Goal: Task Accomplishment & Management: Complete application form

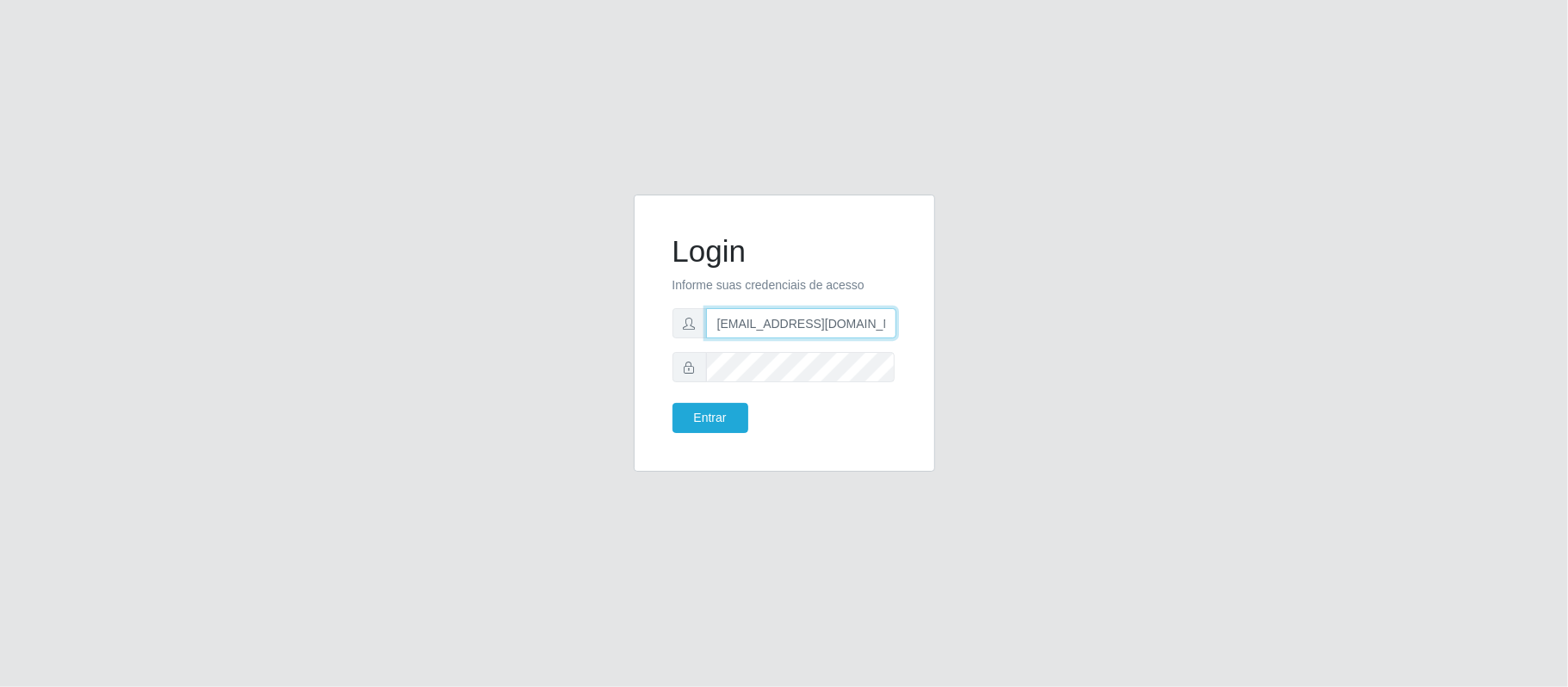
drag, startPoint x: 800, startPoint y: 324, endPoint x: 903, endPoint y: 336, distance: 103.7
click at [903, 336] on div "Login Informe suas credenciais de acesso [EMAIL_ADDRESS][DOMAIN_NAME] Entrar" at bounding box center [784, 333] width 258 height 235
type input "[EMAIL_ADDRESS][DOMAIN_NAME]"
click at [718, 414] on button "Entrar" at bounding box center [710, 418] width 76 height 30
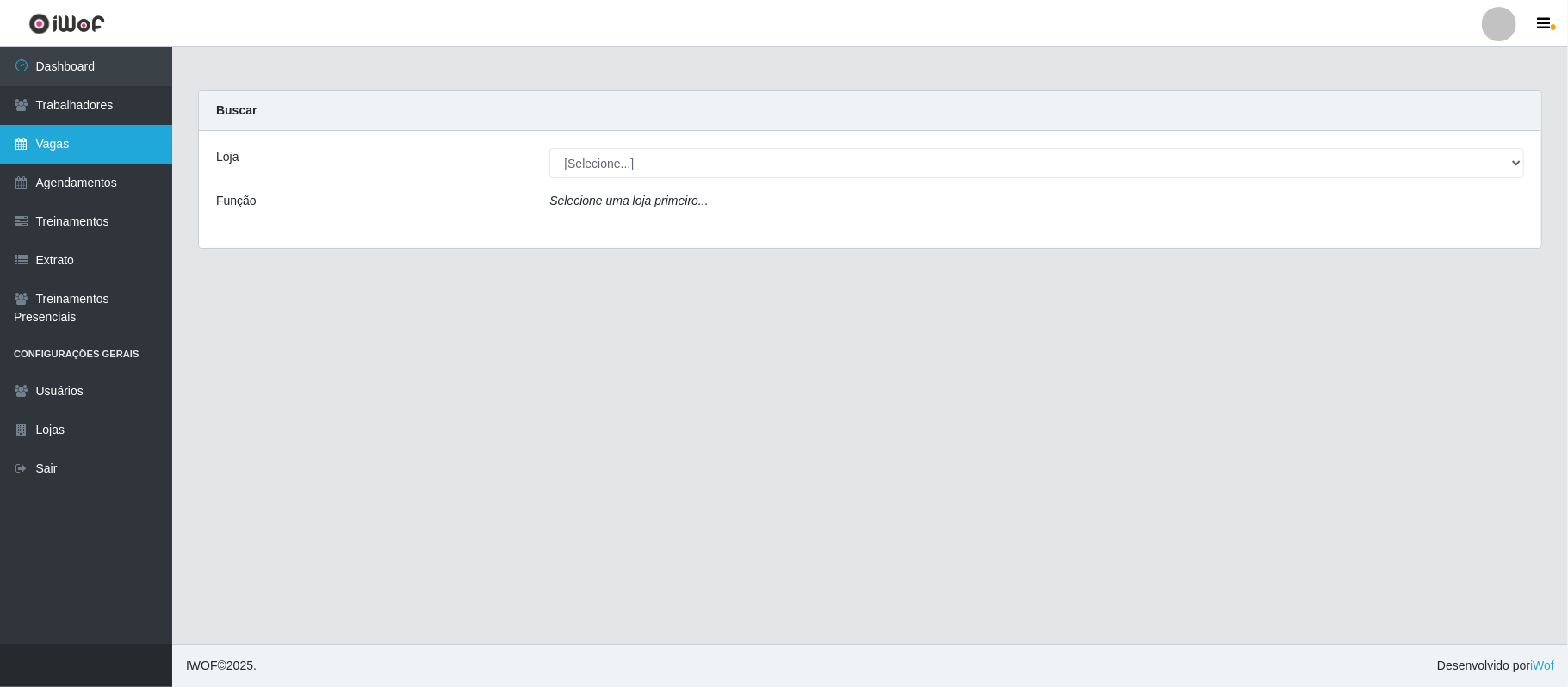
click at [59, 142] on link "Vagas" at bounding box center [86, 144] width 172 height 39
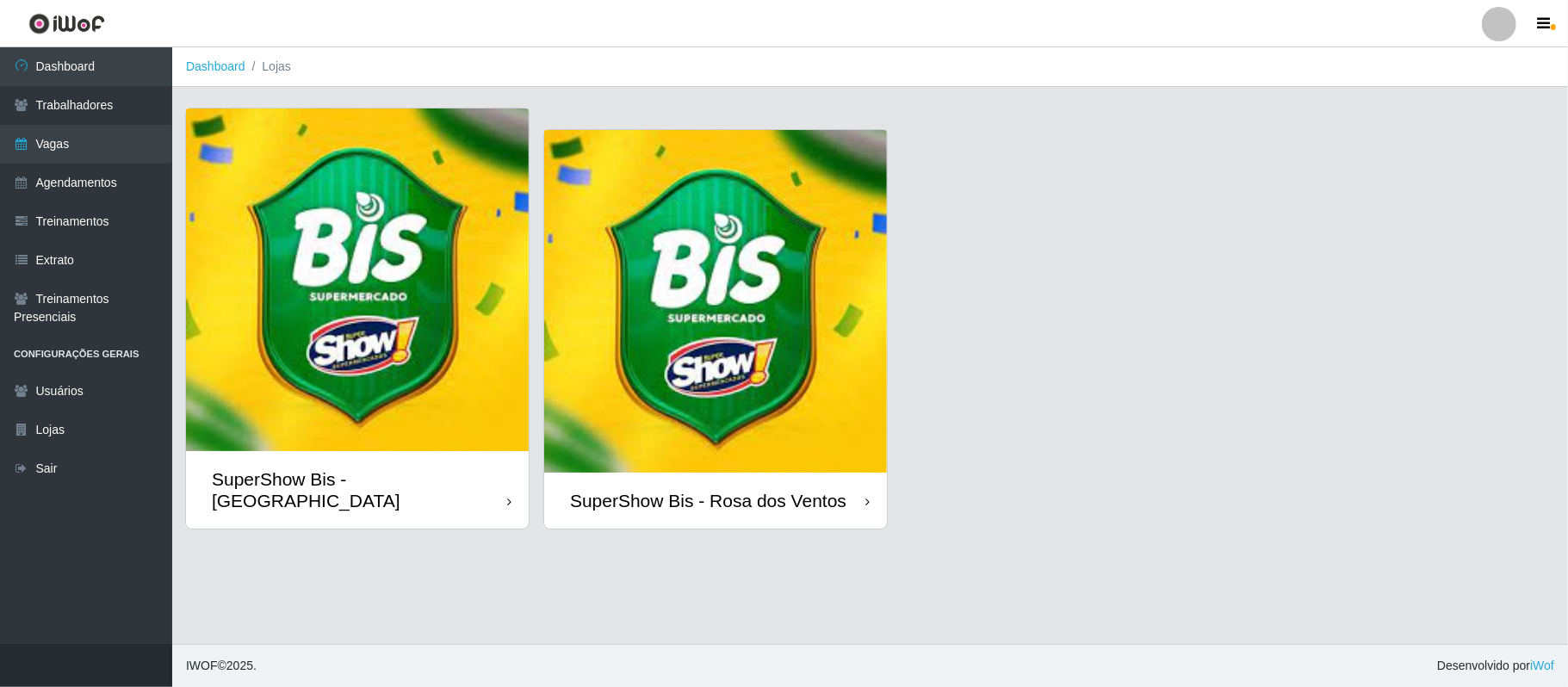
click at [242, 348] on img at bounding box center [357, 280] width 343 height 343
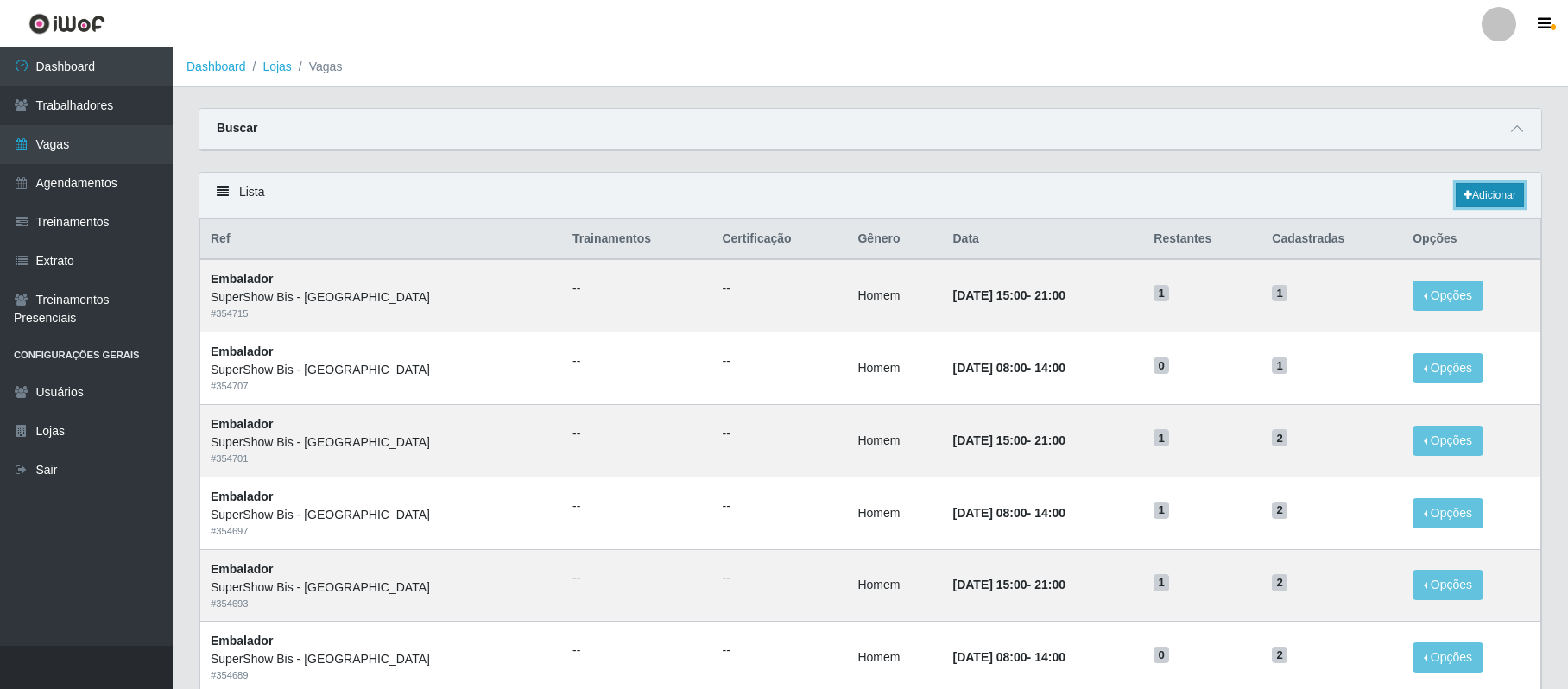
click at [1487, 194] on link "Adicionar" at bounding box center [1490, 195] width 68 height 24
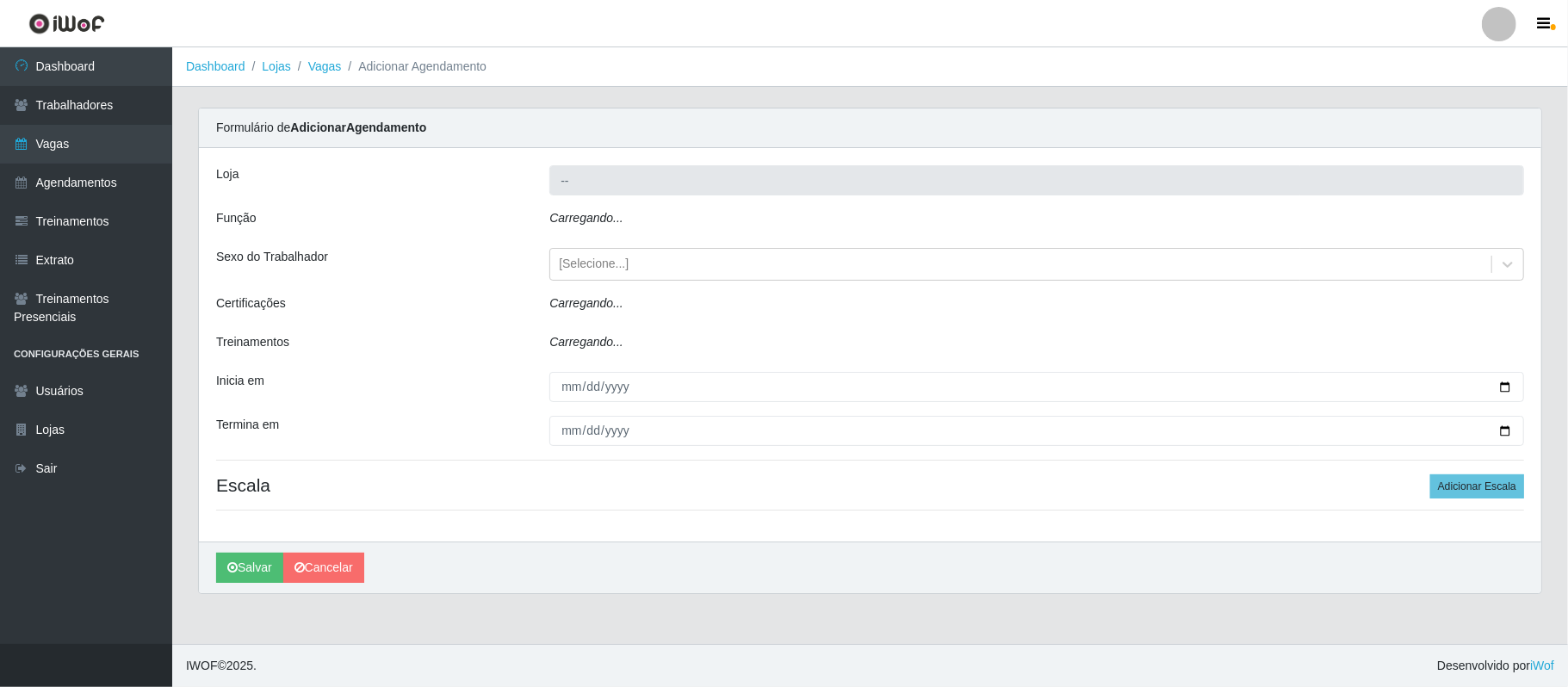
type input "SuperShow Bis - [GEOGRAPHIC_DATA]"
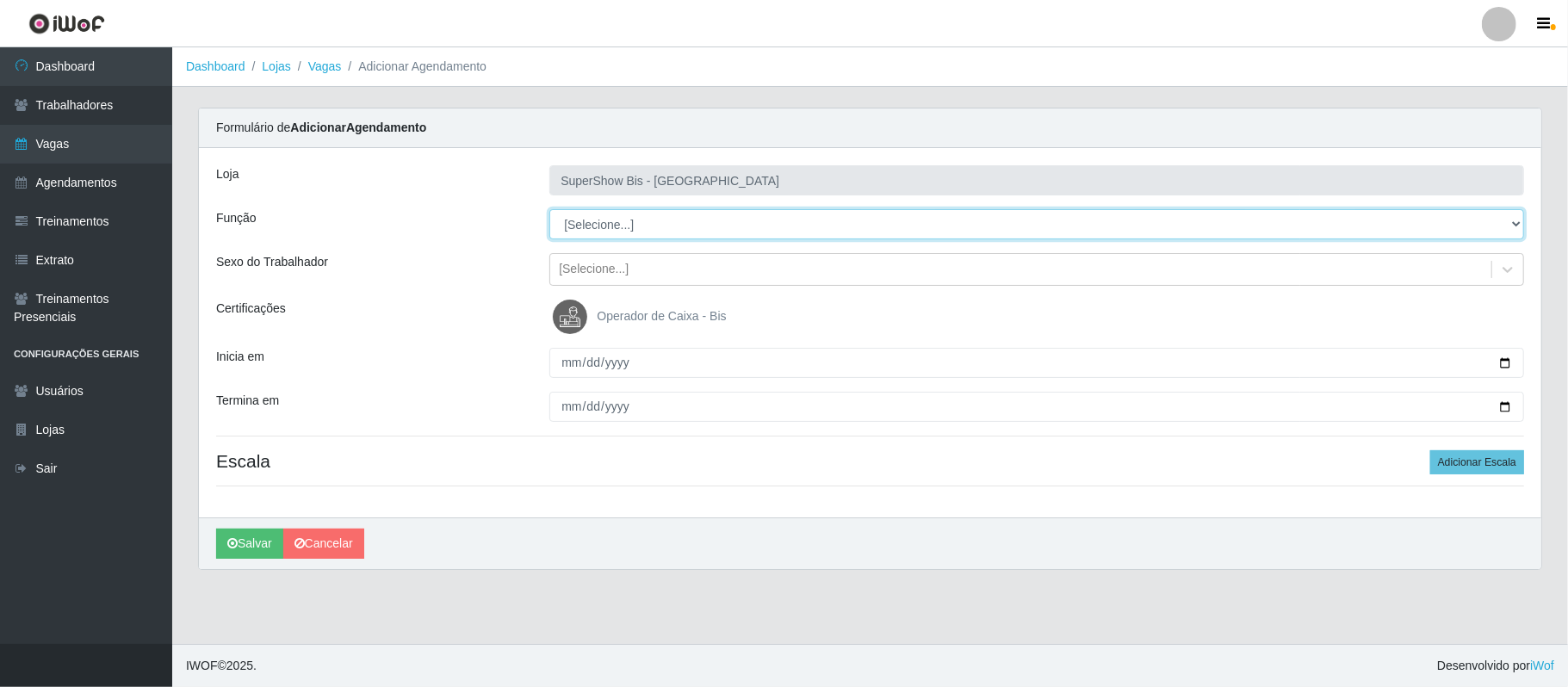
click at [710, 225] on select "[Selecione...] ASG ASG + ASG ++ Auxiliar de Cozinha Embalador Embalador + Embal…" at bounding box center [1036, 224] width 975 height 30
select select "71"
click at [549, 210] on select "[Selecione...] ASG ASG + ASG ++ Auxiliar de Cozinha Embalador Embalador + Embal…" at bounding box center [1036, 224] width 975 height 30
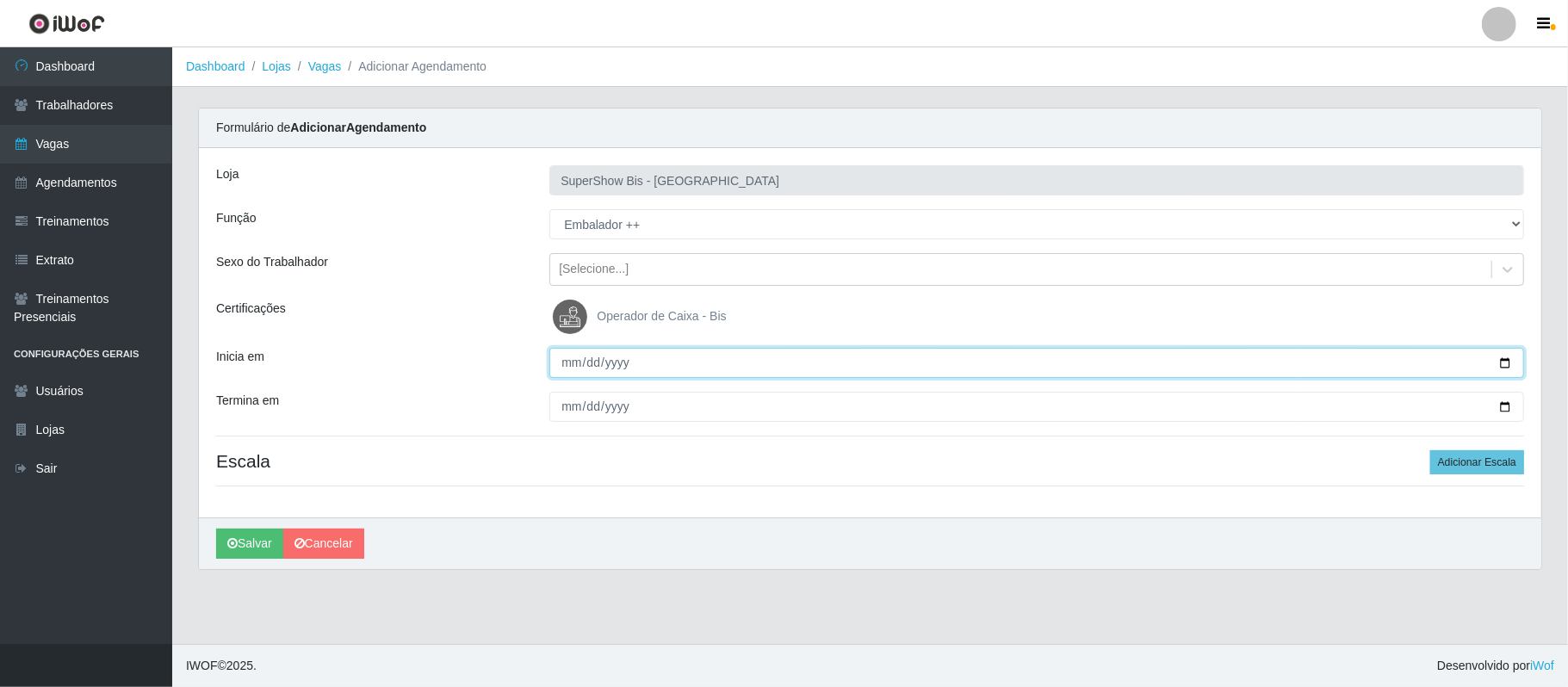
click at [562, 358] on input "Inicia em" at bounding box center [1036, 362] width 975 height 30
type input "[DATE]"
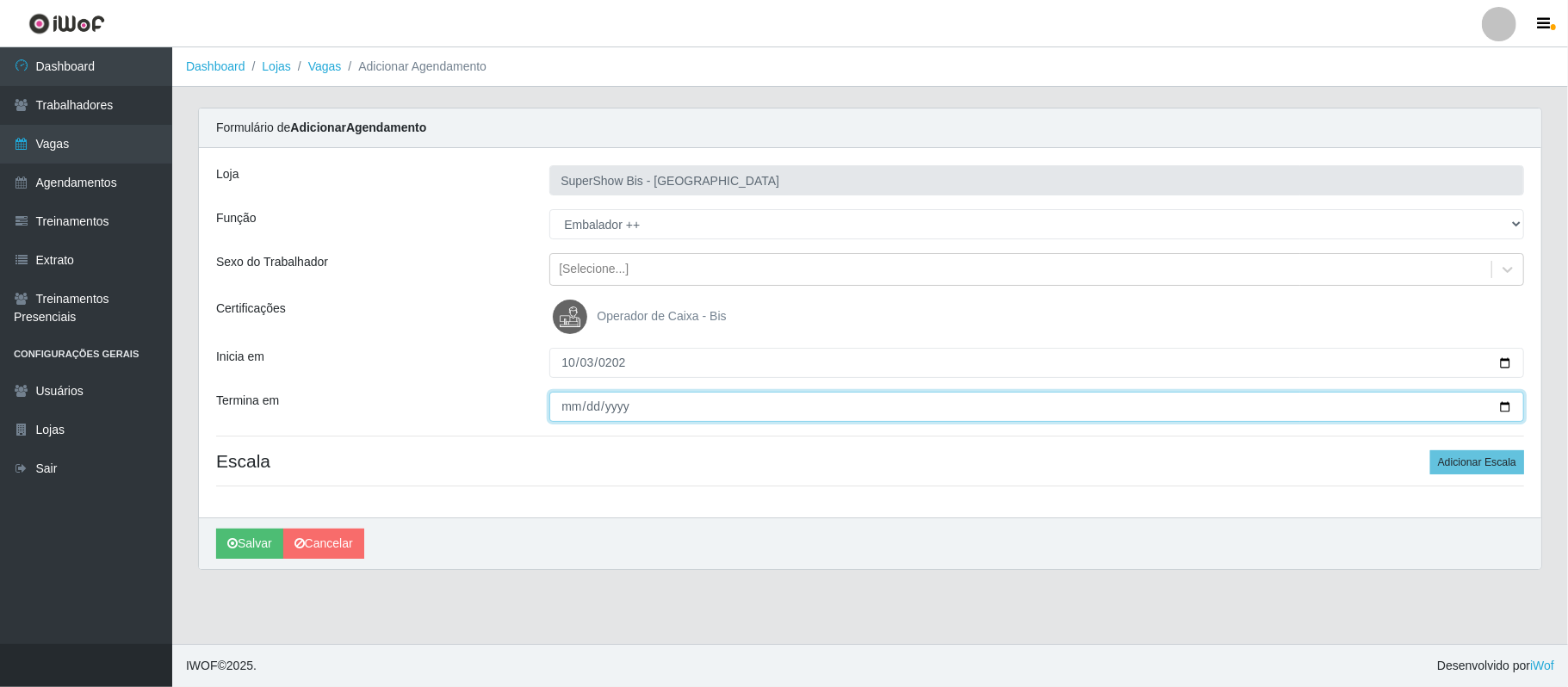
click at [570, 398] on input "Termina em" at bounding box center [1036, 407] width 975 height 30
type input "[DATE]"
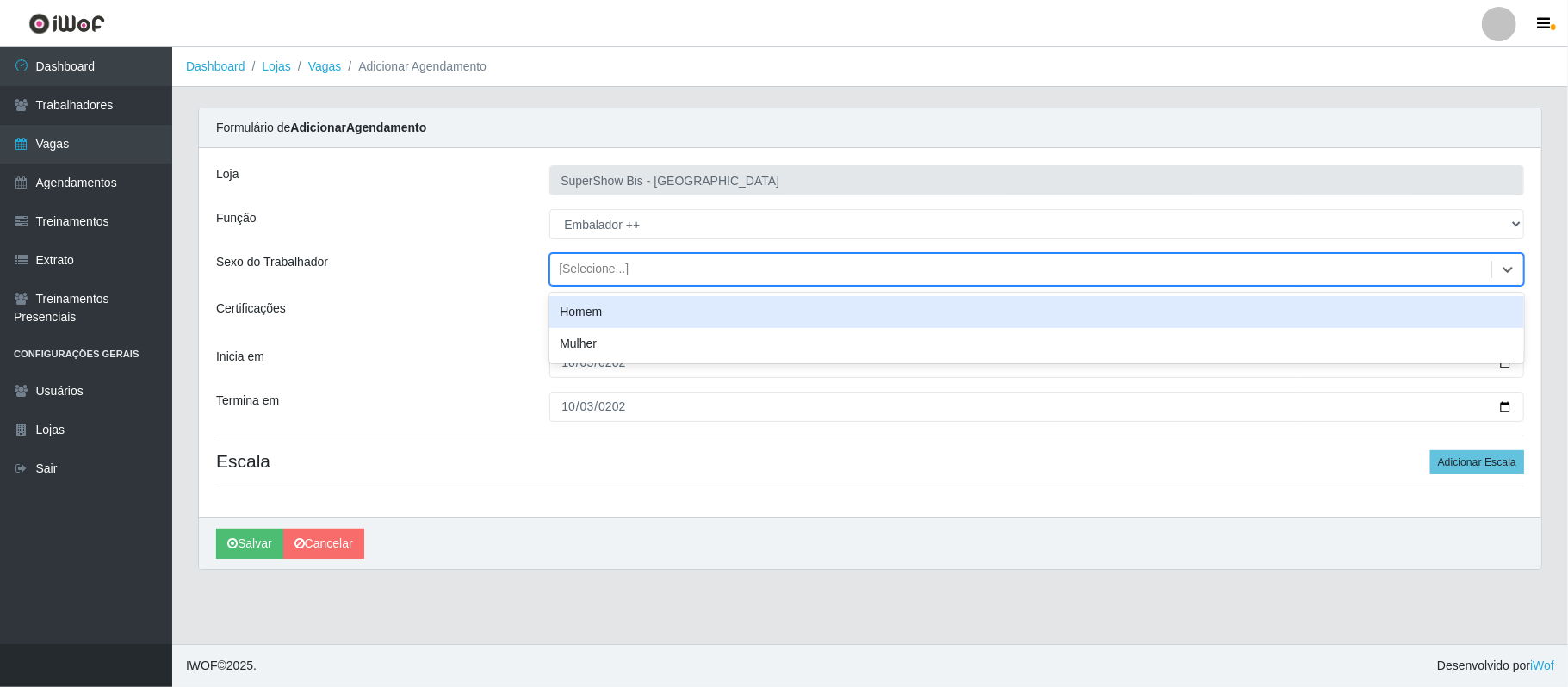
click at [586, 268] on div "[Selecione...]" at bounding box center [594, 270] width 69 height 18
click at [586, 318] on div "Homem" at bounding box center [1036, 312] width 975 height 32
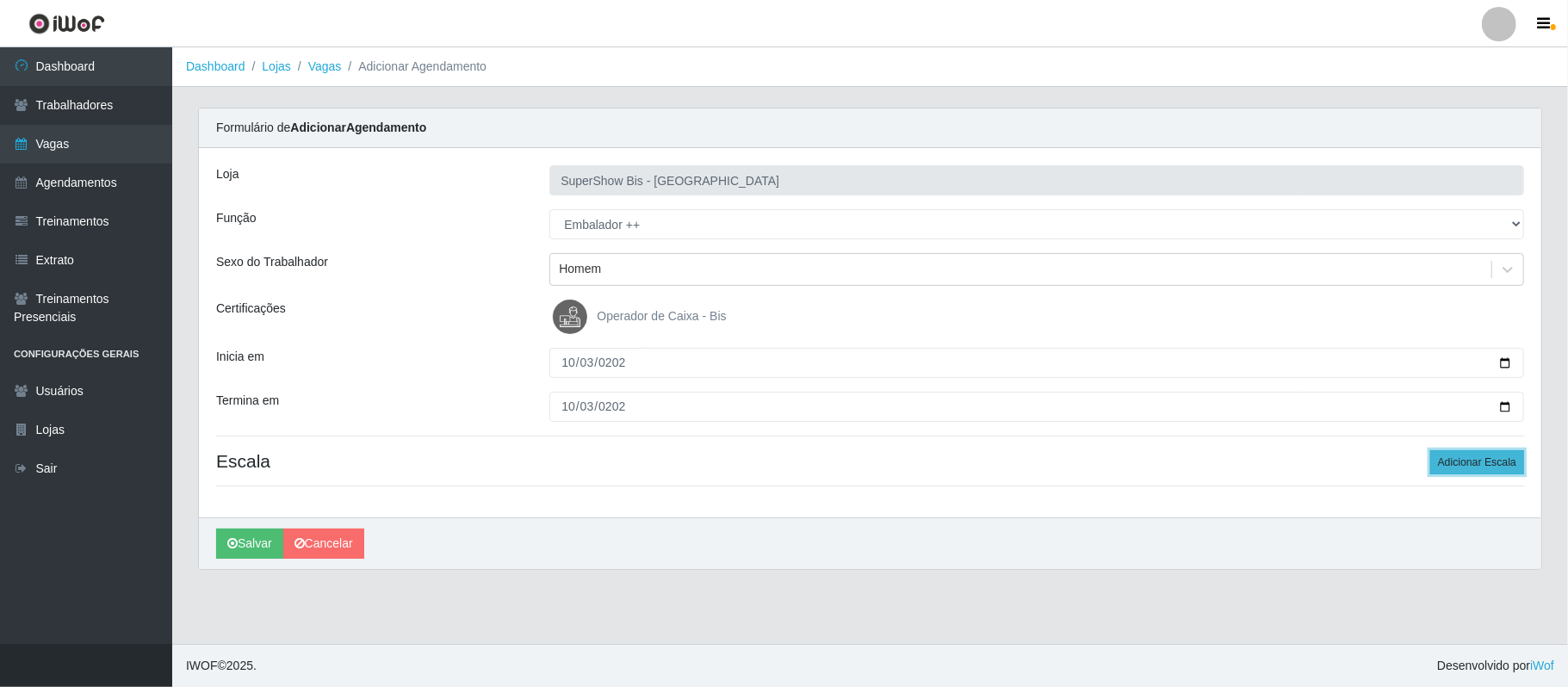
click at [1466, 473] on button "Adicionar Escala" at bounding box center [1477, 462] width 94 height 24
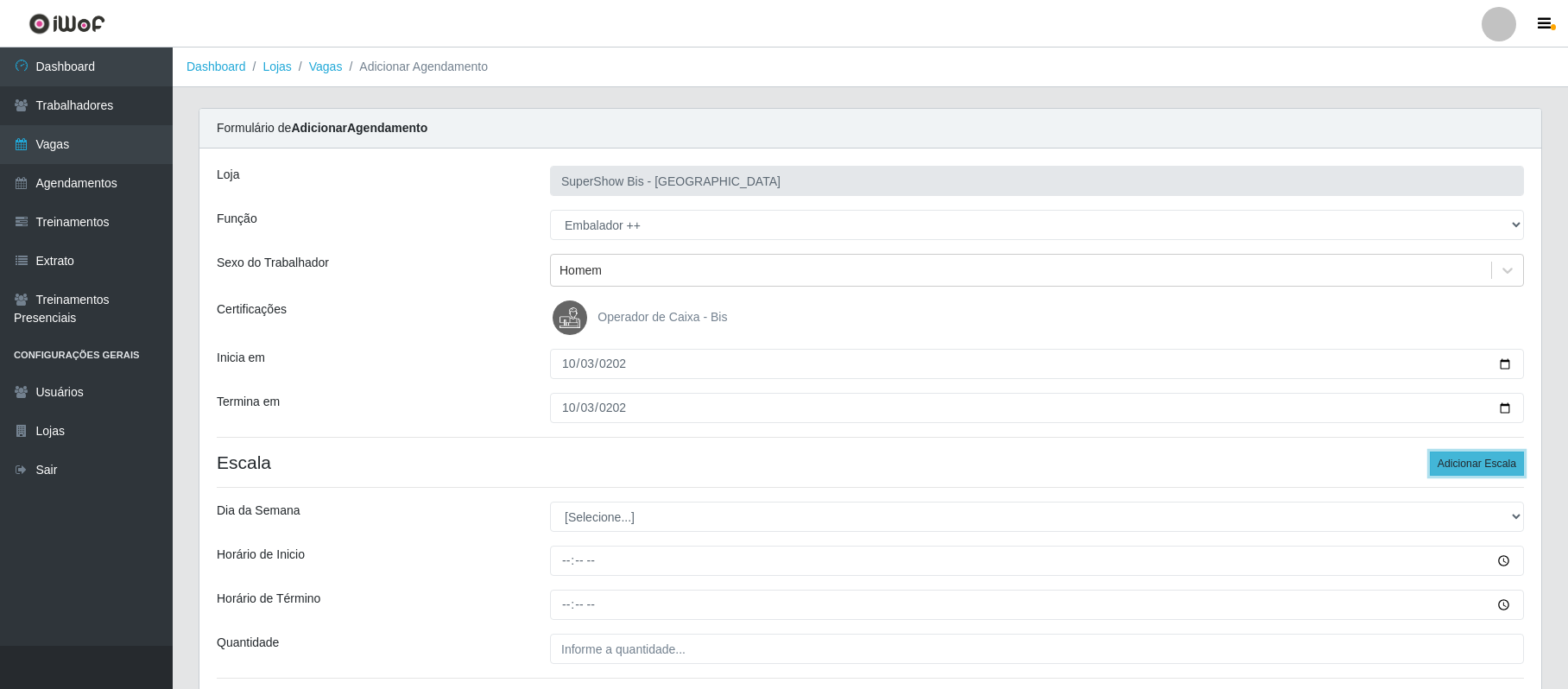
click at [1470, 475] on button "Adicionar Escala" at bounding box center [1477, 464] width 94 height 24
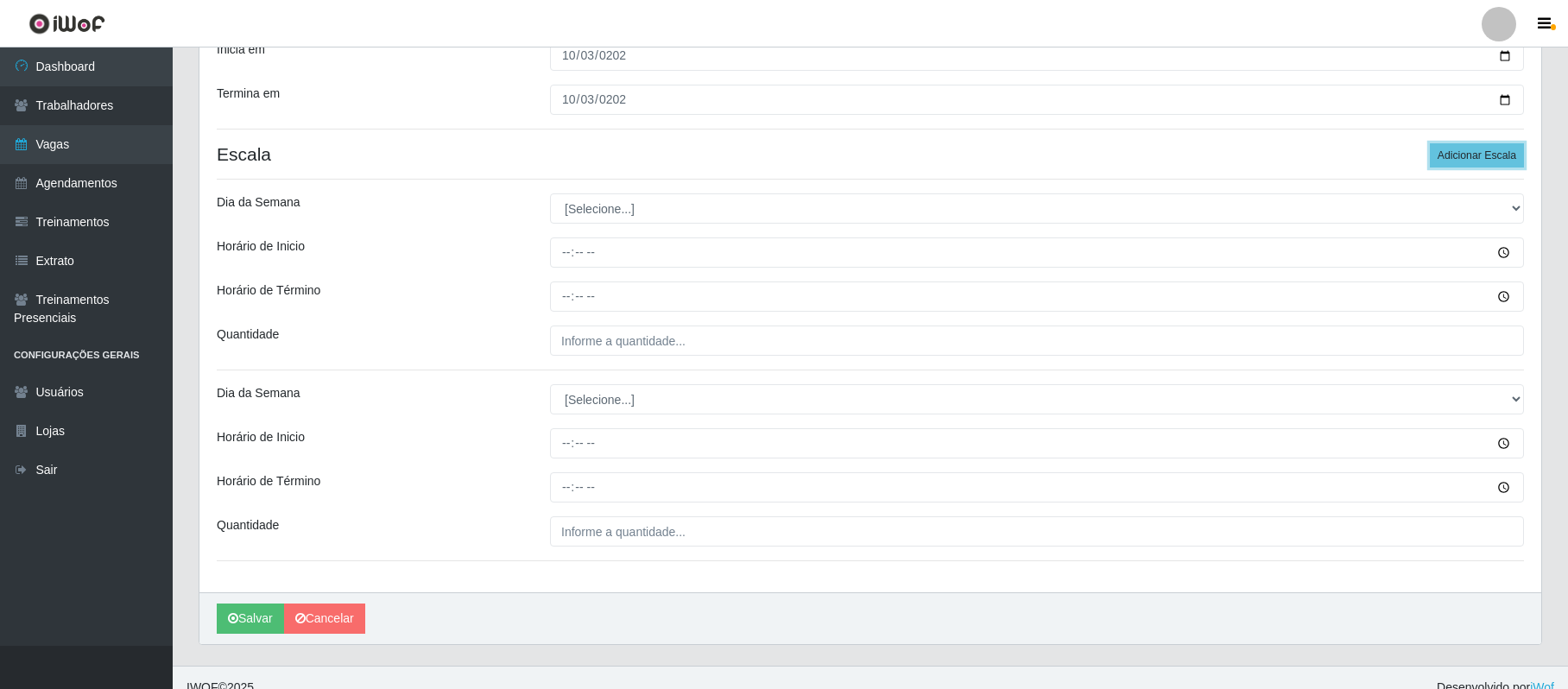
scroll to position [332, 0]
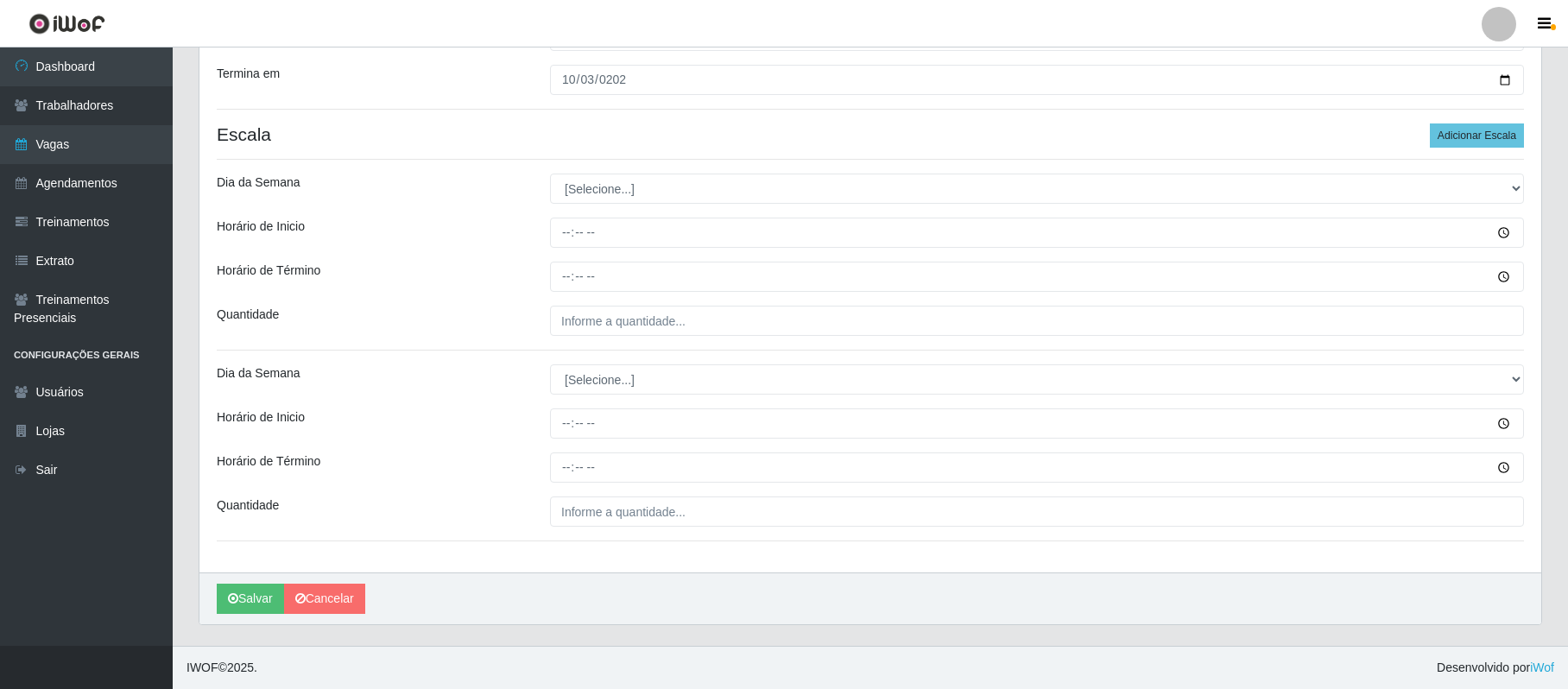
click at [764, 43] on header "Perfil Alterar Senha Sair" at bounding box center [784, 24] width 1568 height 48
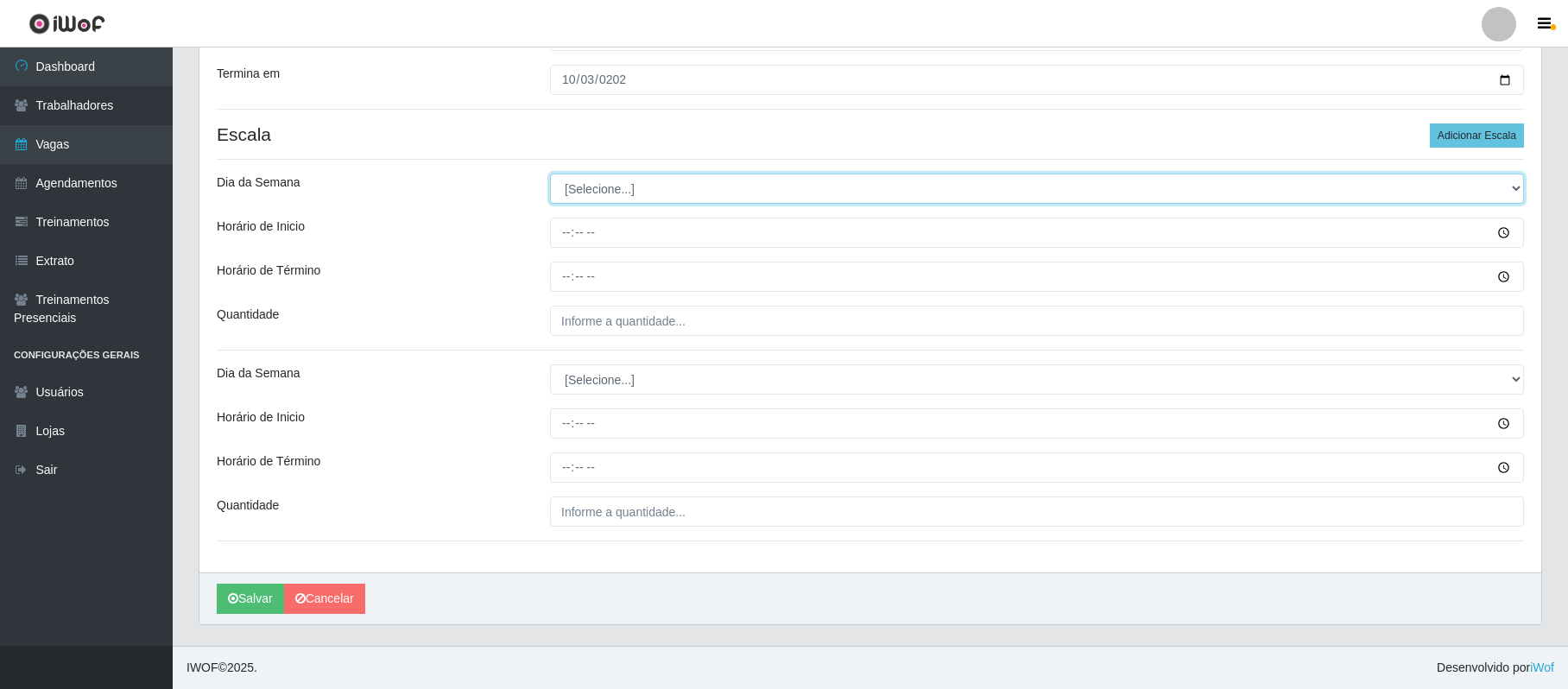
click at [577, 176] on select "[Selecione...] Segunda Terça Quarta Quinta Sexta Sábado Domingo" at bounding box center [1036, 189] width 974 height 30
select select "5"
click at [550, 174] on select "[Selecione...] Segunda Terça Quarta Quinta Sexta Sábado Domingo" at bounding box center [1036, 189] width 974 height 30
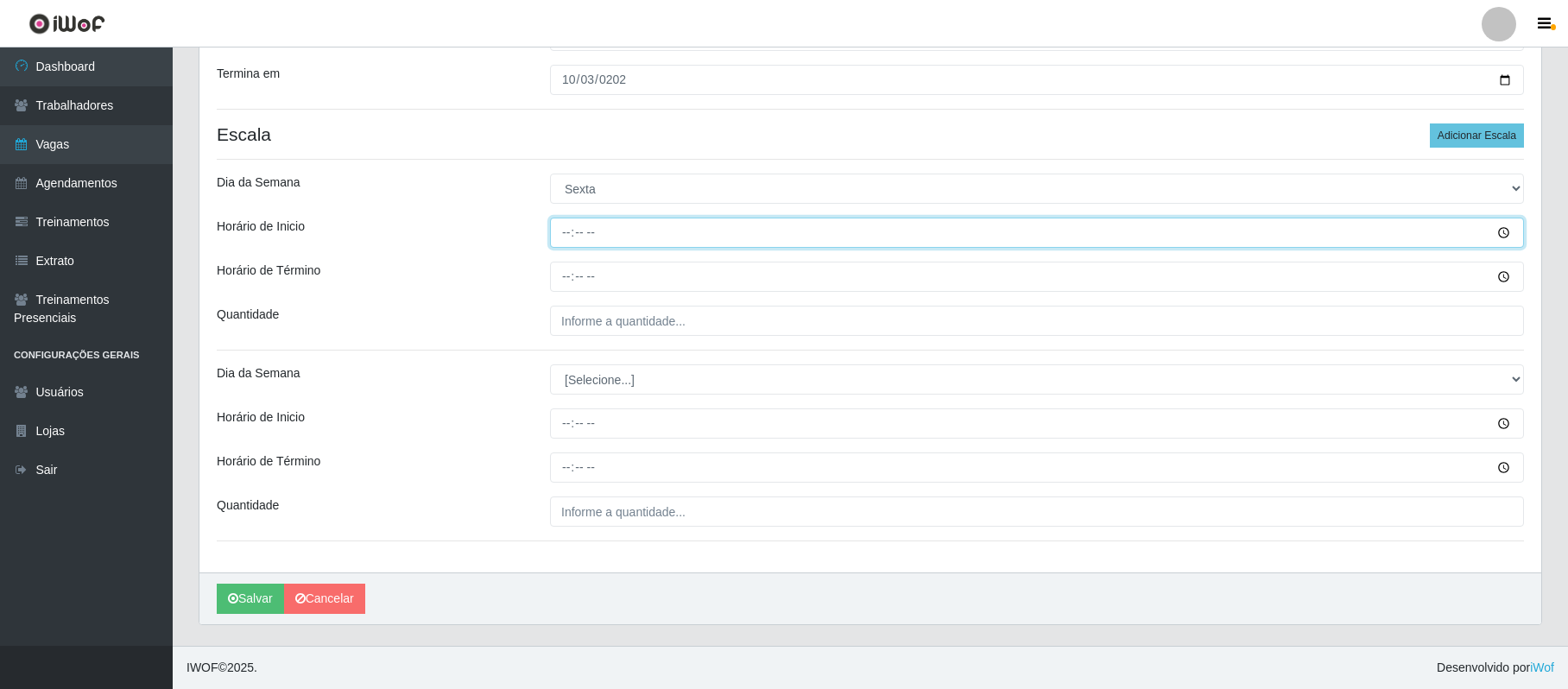
click at [560, 231] on input "Horário de Inicio" at bounding box center [1036, 232] width 974 height 30
type input "08:00"
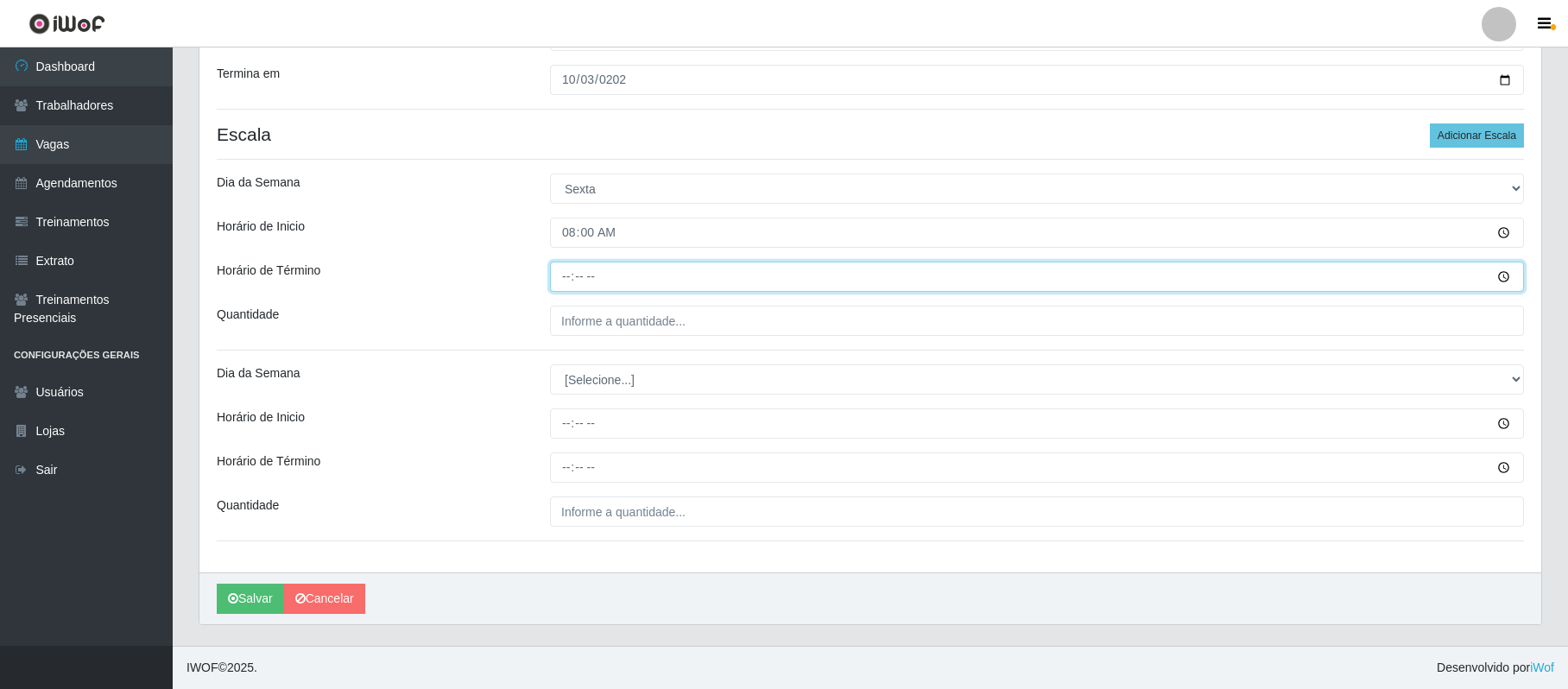
click at [565, 274] on input "Horário de Término" at bounding box center [1036, 277] width 974 height 30
type input "14:00"
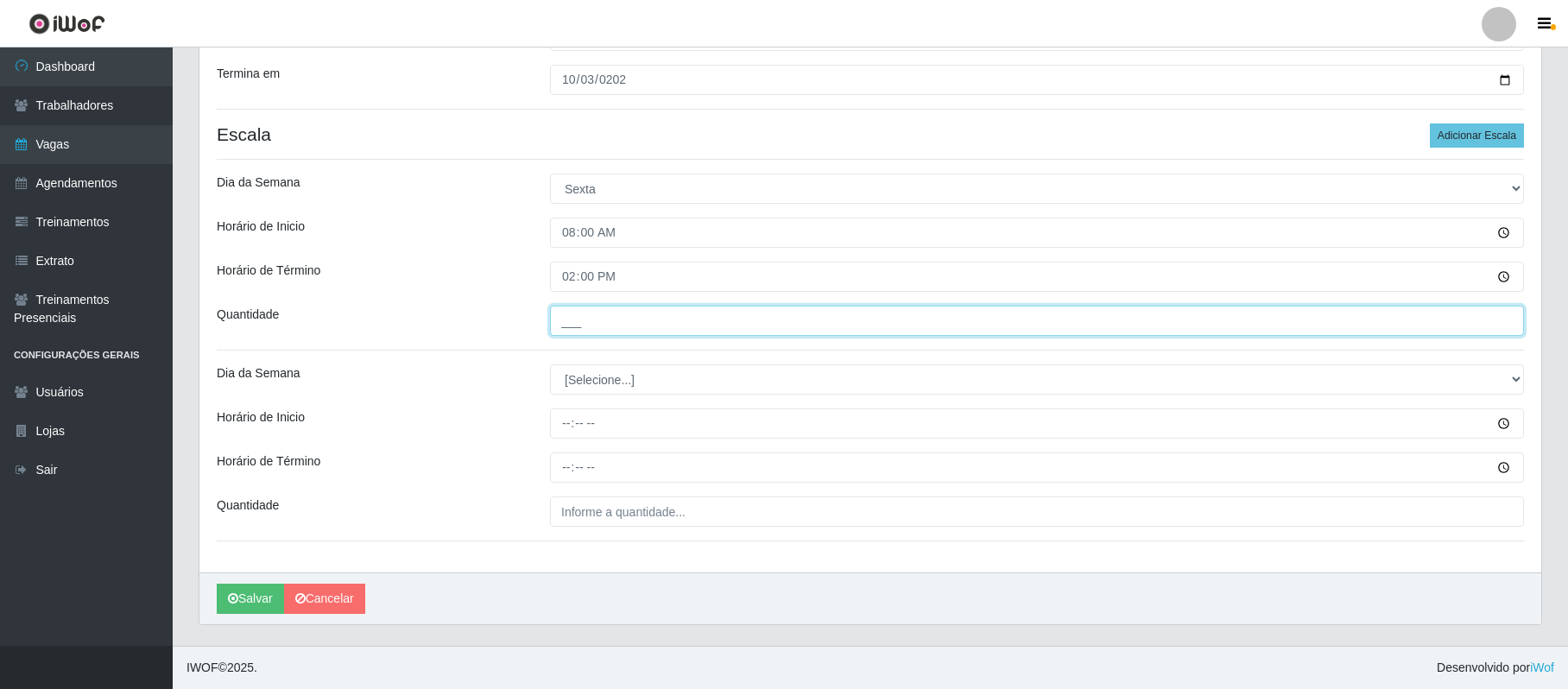
click at [561, 312] on input "___" at bounding box center [1036, 321] width 974 height 30
type input "1__"
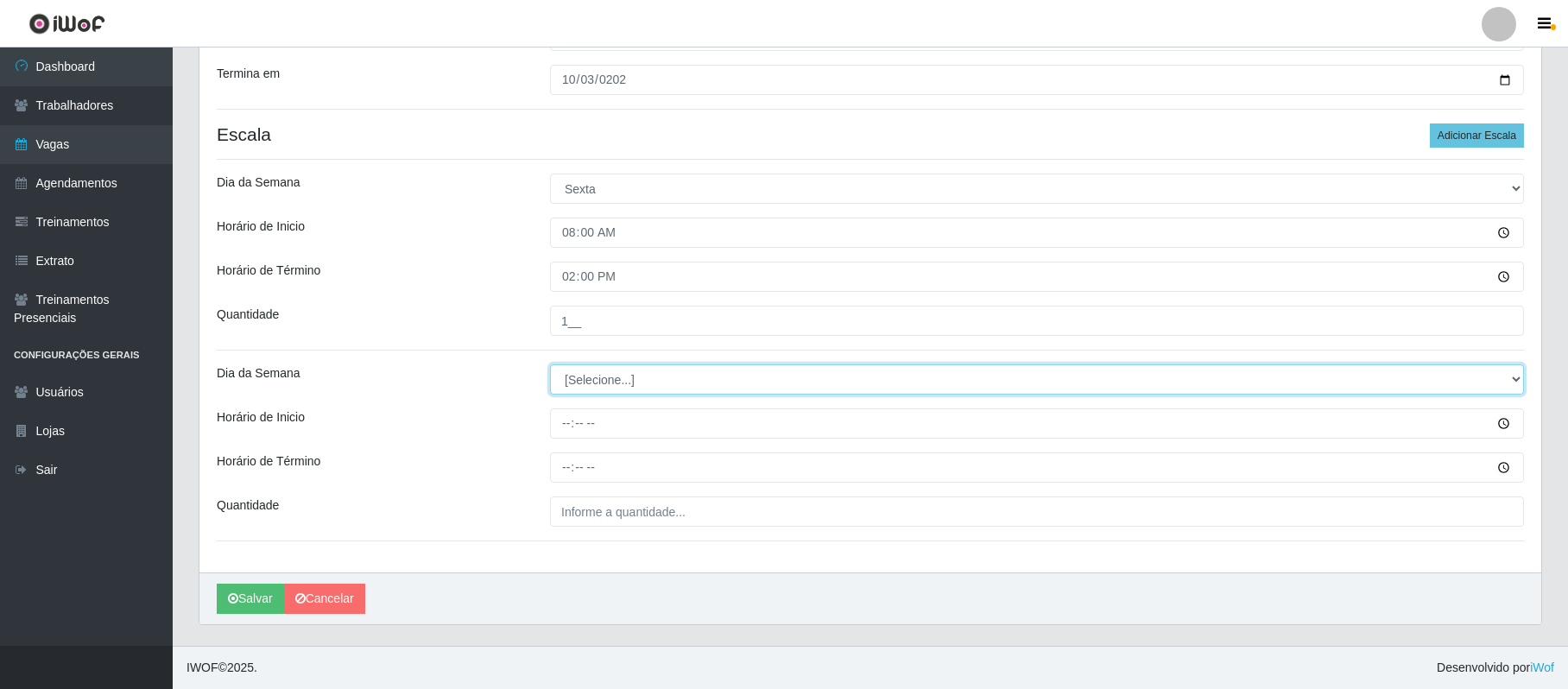
click at [570, 380] on select "[Selecione...] Segunda Terça Quarta Quinta Sexta Sábado Domingo" at bounding box center [1036, 379] width 974 height 30
select select "5"
click at [550, 364] on select "[Selecione...] Segunda Terça Quarta Quinta Sexta Sábado Domingo" at bounding box center [1036, 379] width 974 height 30
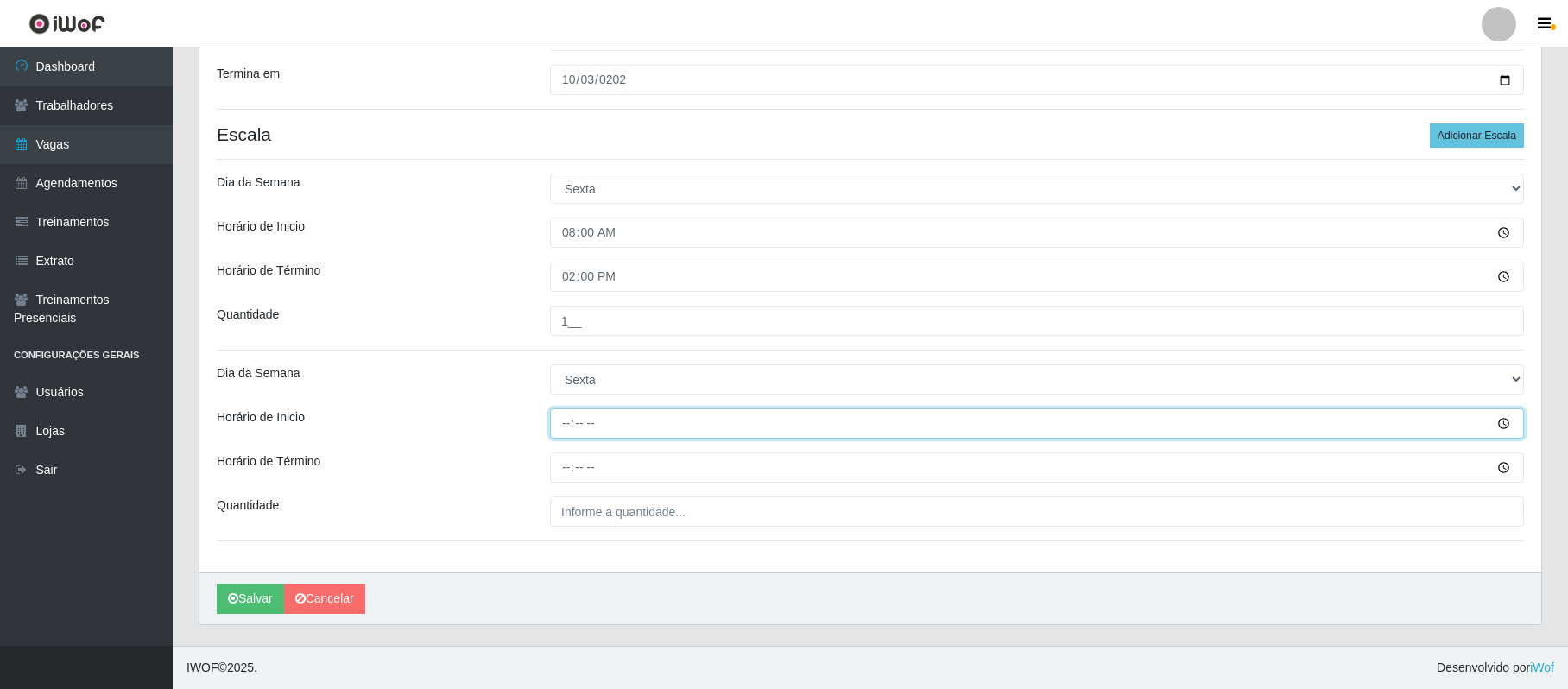
click at [567, 419] on input "Horário de Inicio" at bounding box center [1036, 423] width 974 height 30
type input "15:00"
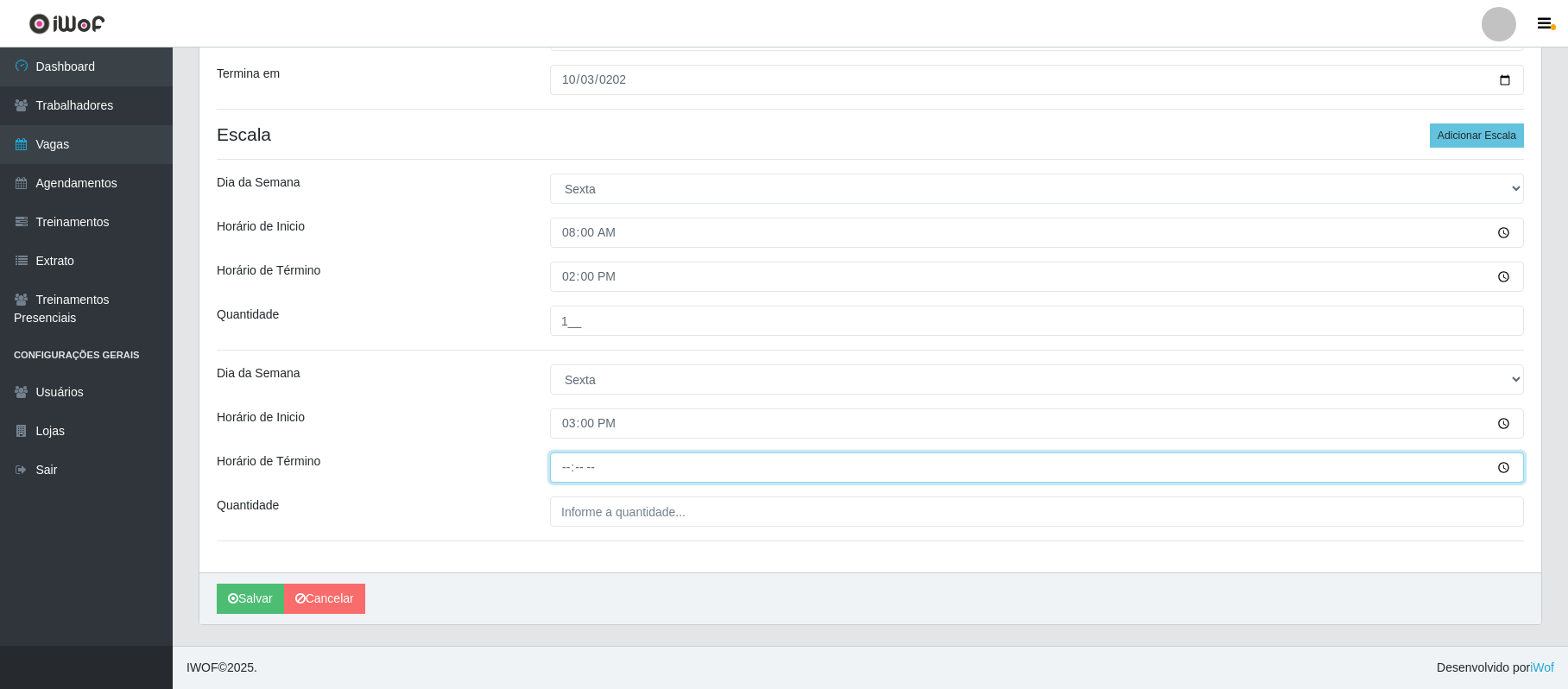
click at [565, 460] on input "Horário de Término" at bounding box center [1036, 468] width 974 height 30
type input "20:00"
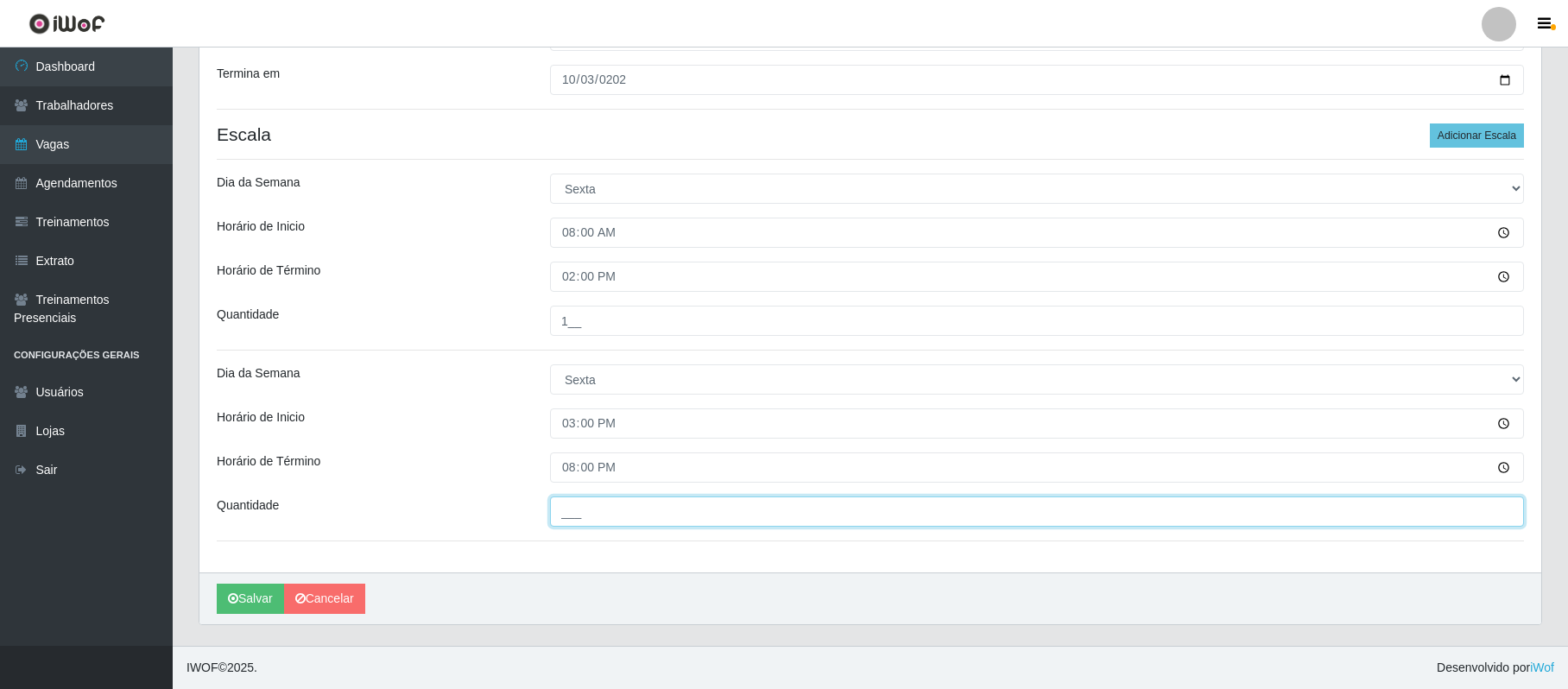
click at [561, 515] on input "___" at bounding box center [1036, 511] width 974 height 30
type input "1__"
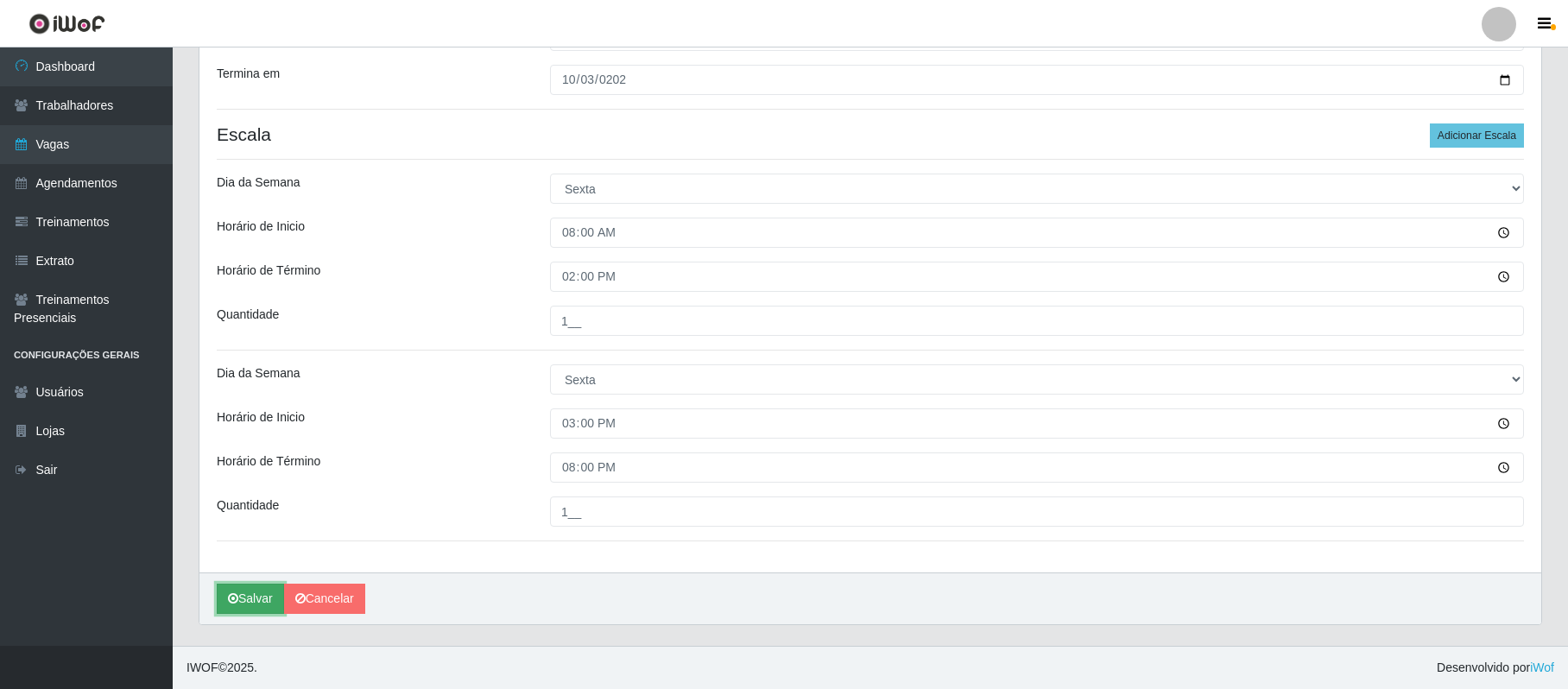
click at [253, 600] on button "Salvar" at bounding box center [250, 599] width 67 height 30
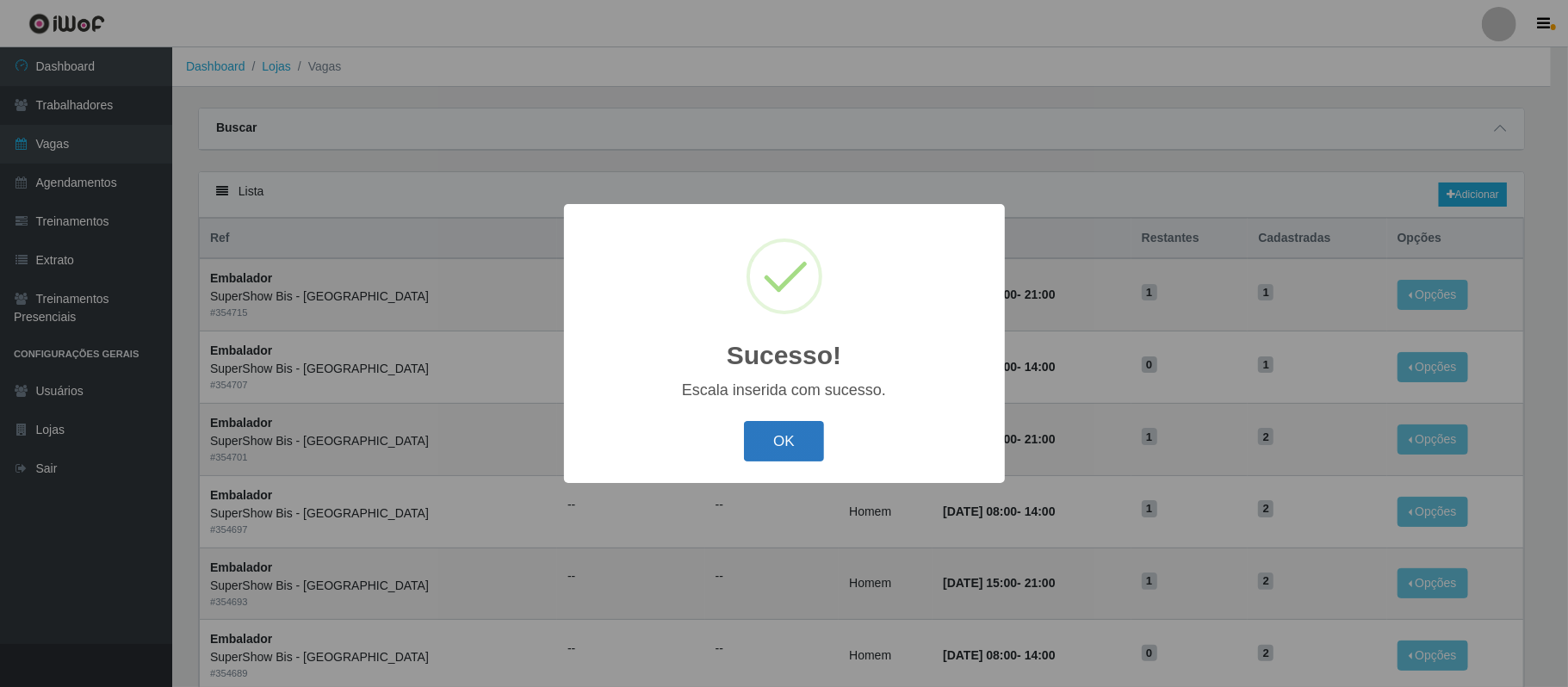
click at [762, 428] on button "OK" at bounding box center [784, 441] width 80 height 41
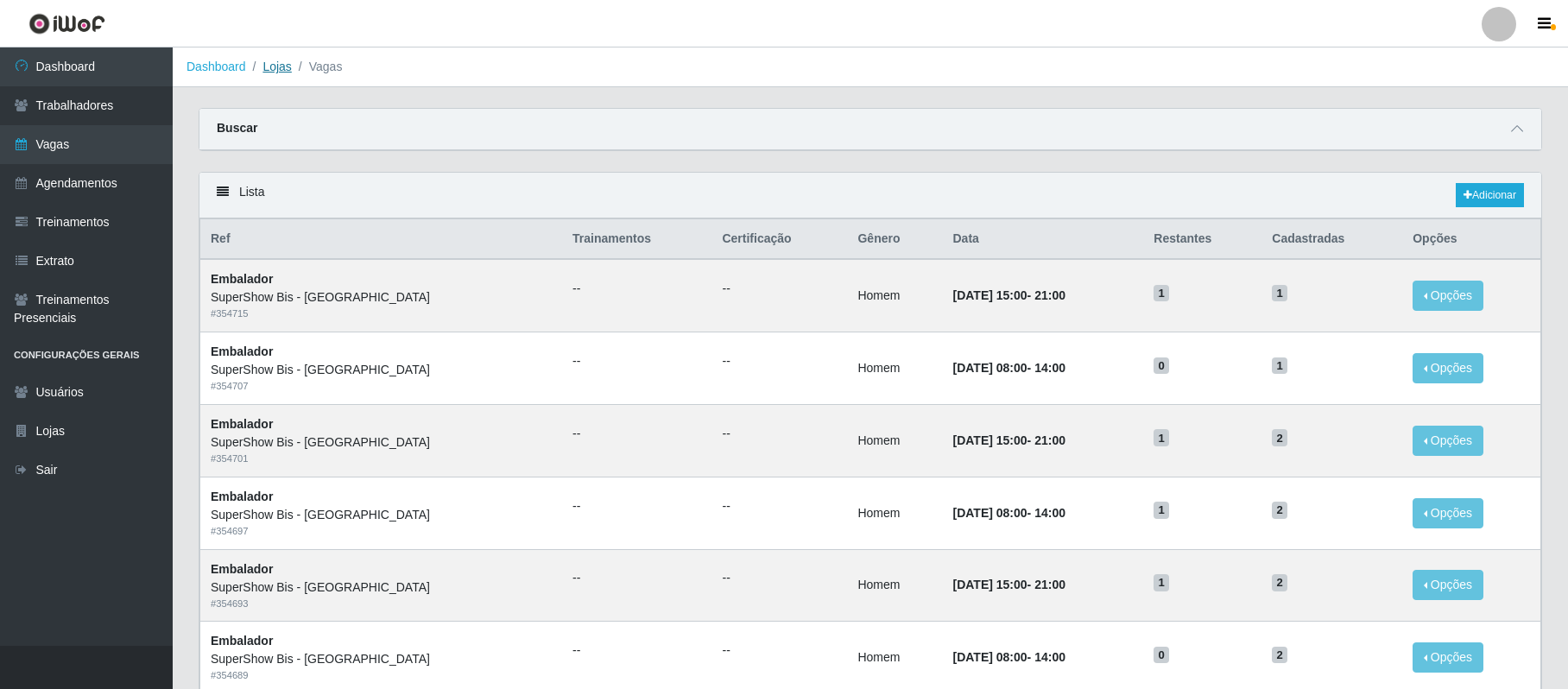
click at [278, 61] on link "Lojas" at bounding box center [276, 67] width 29 height 14
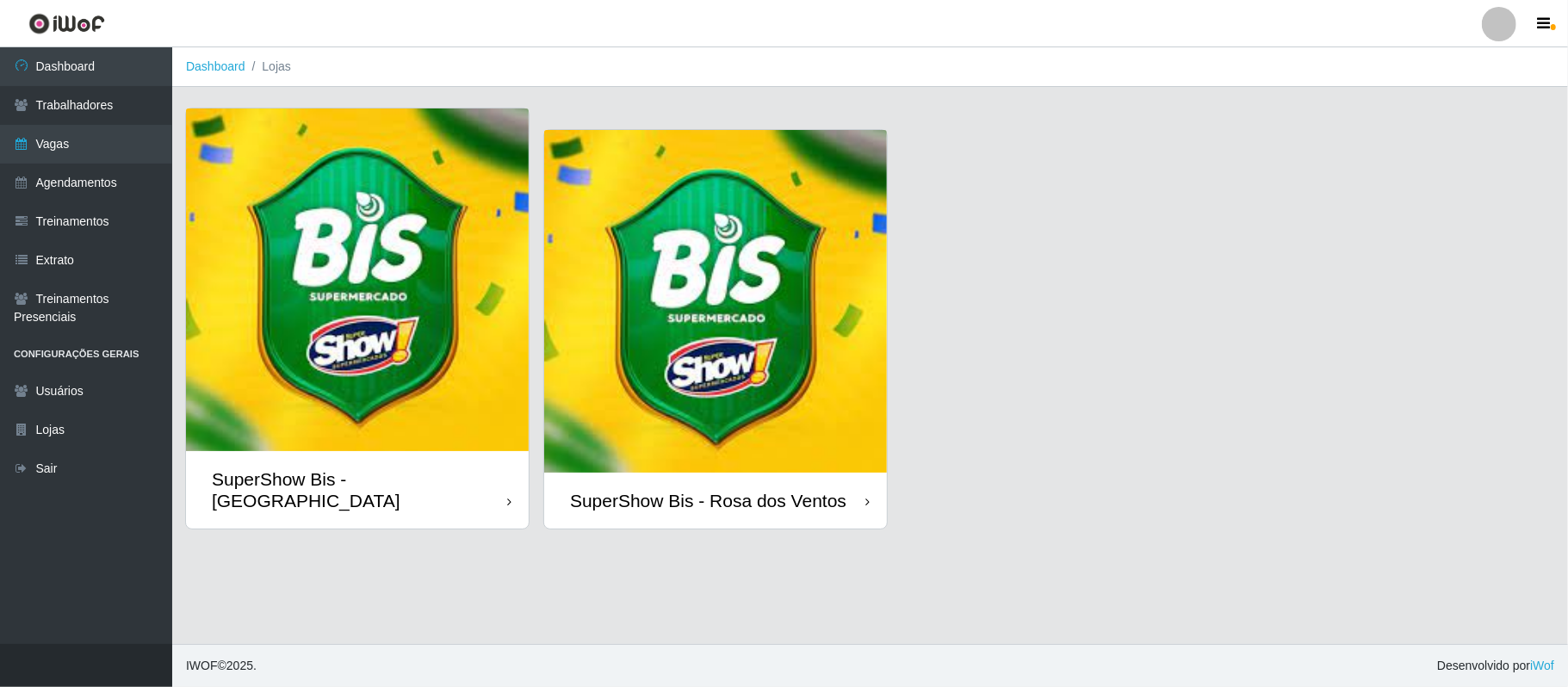
click at [726, 387] on img at bounding box center [716, 301] width 343 height 343
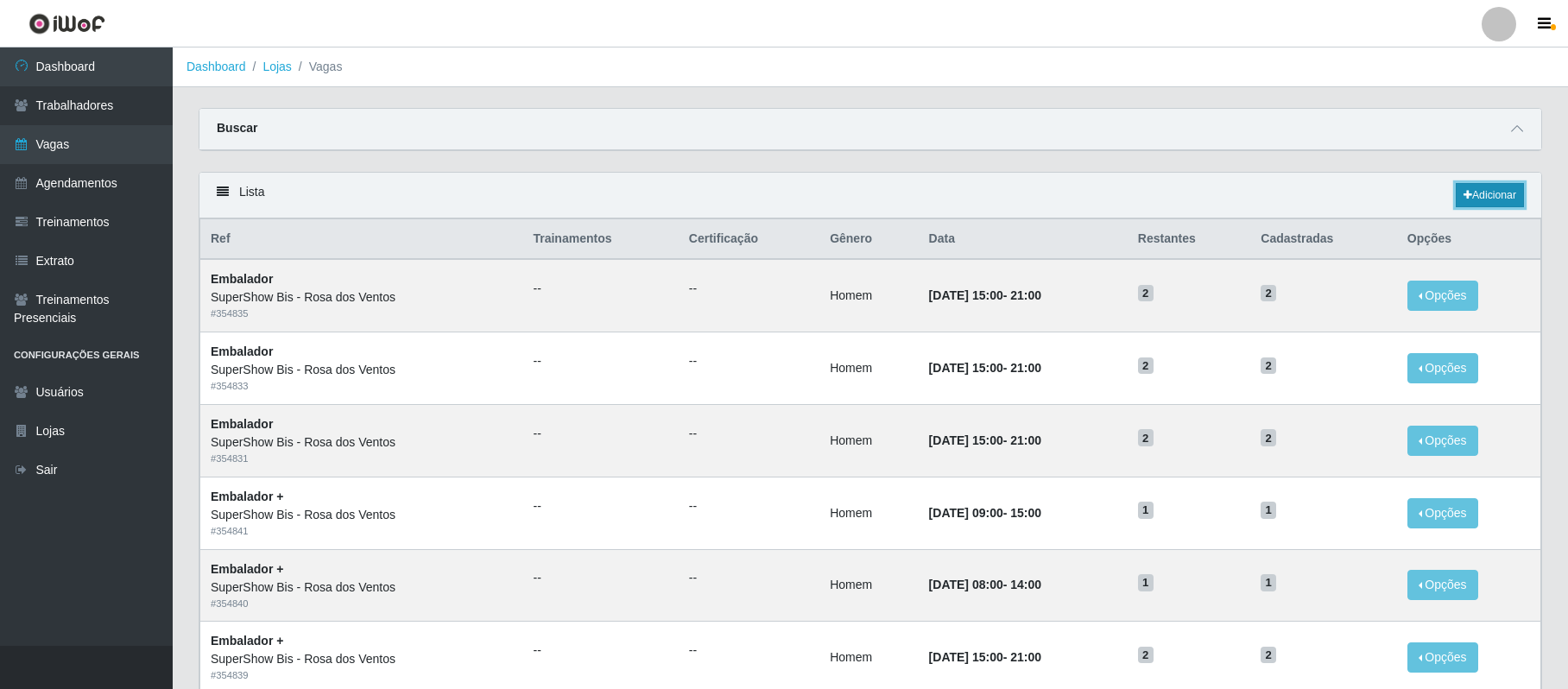
click at [1490, 197] on link "Adicionar" at bounding box center [1490, 195] width 68 height 24
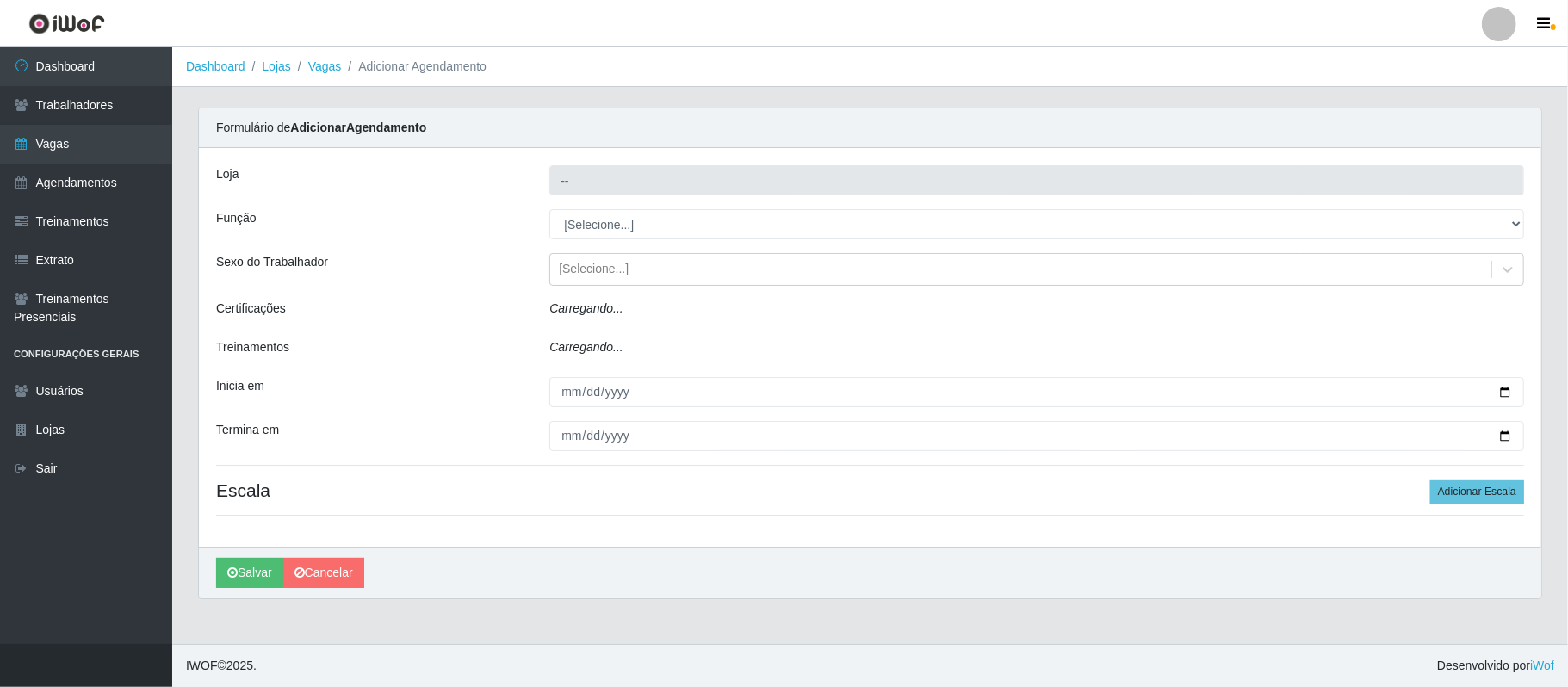
type input "SuperShow Bis - Rosa dos Ventos"
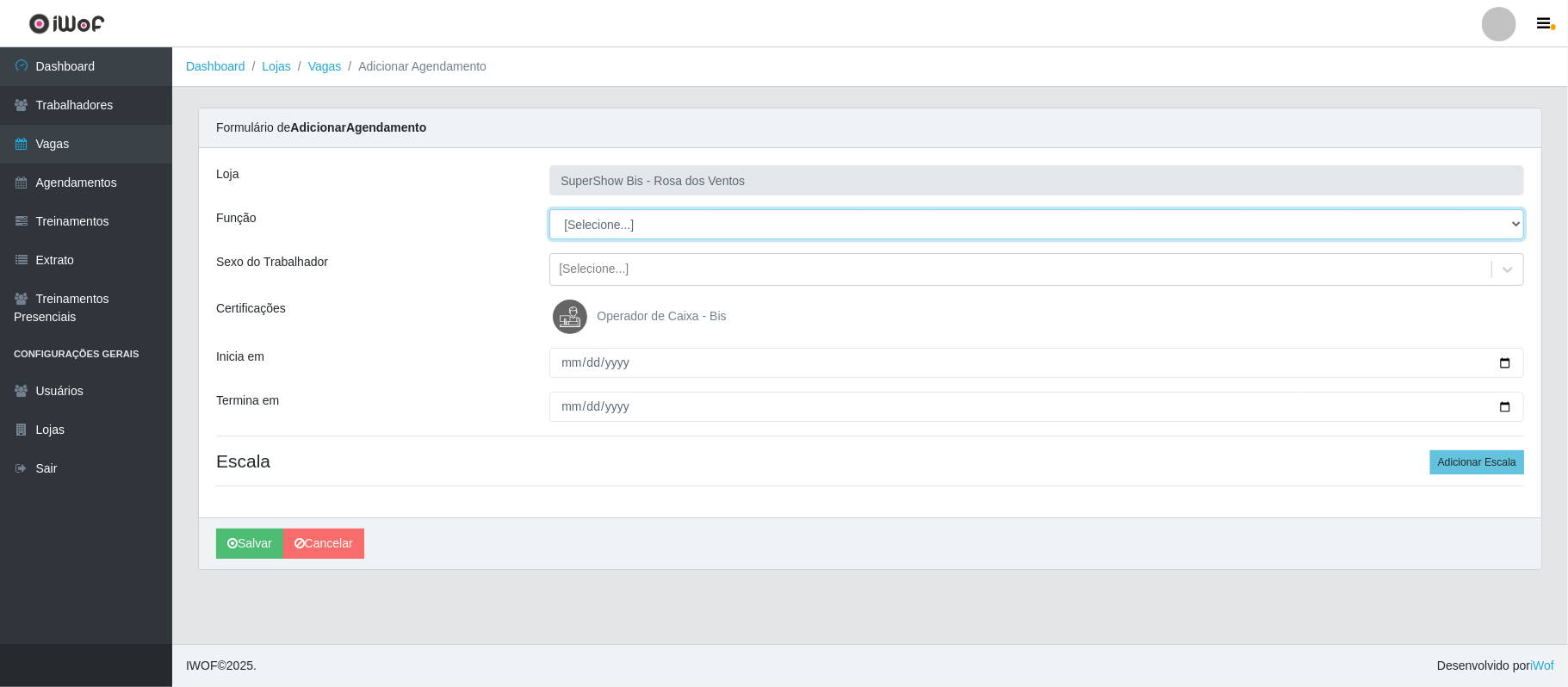
click at [652, 231] on select "[Selecione...] ASG ASG + ASG ++ Auxiliar de Cozinha Balconista de Açougue Balco…" at bounding box center [1036, 224] width 975 height 30
select select "71"
click at [549, 210] on select "[Selecione...] ASG ASG + ASG ++ Auxiliar de Cozinha Balconista de Açougue Balco…" at bounding box center [1036, 224] width 975 height 30
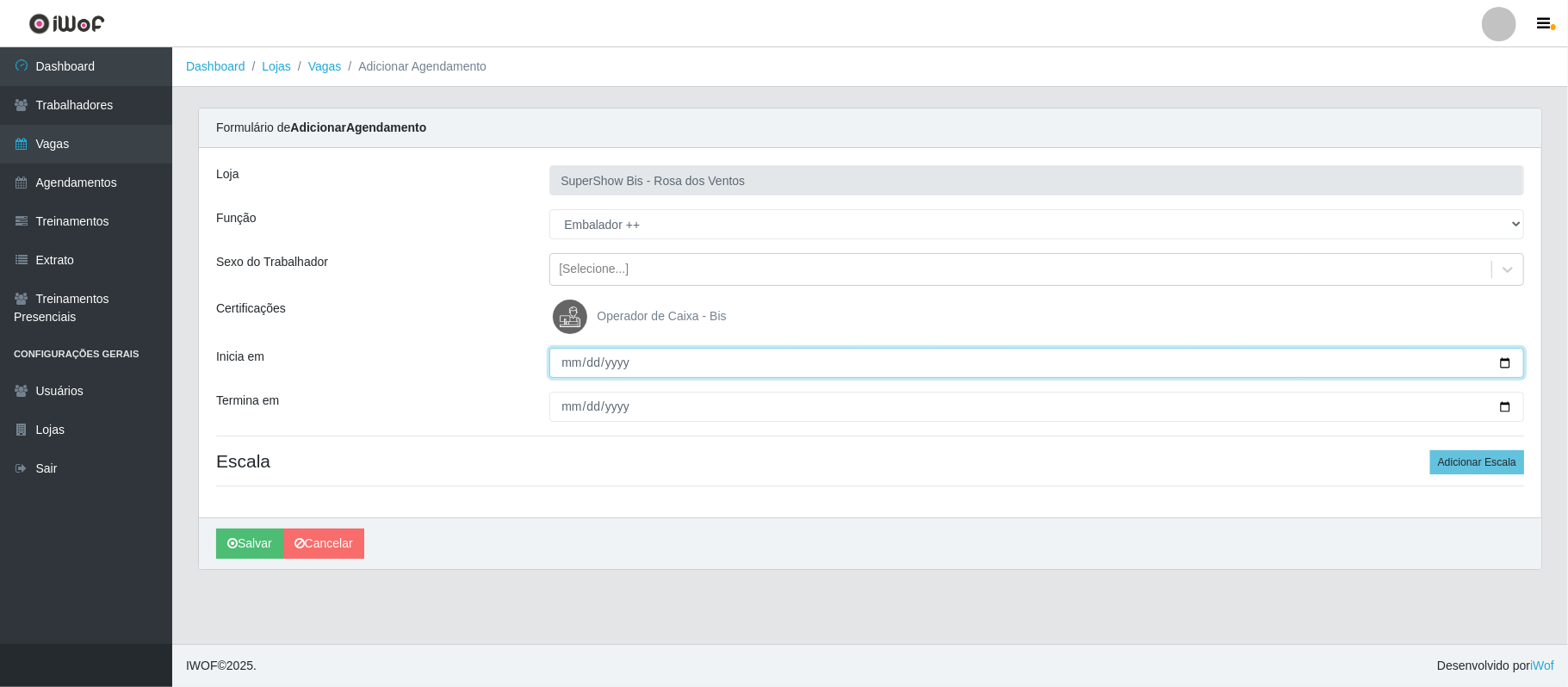
click at [566, 359] on input "Inicia em" at bounding box center [1036, 362] width 975 height 30
type input "[DATE]"
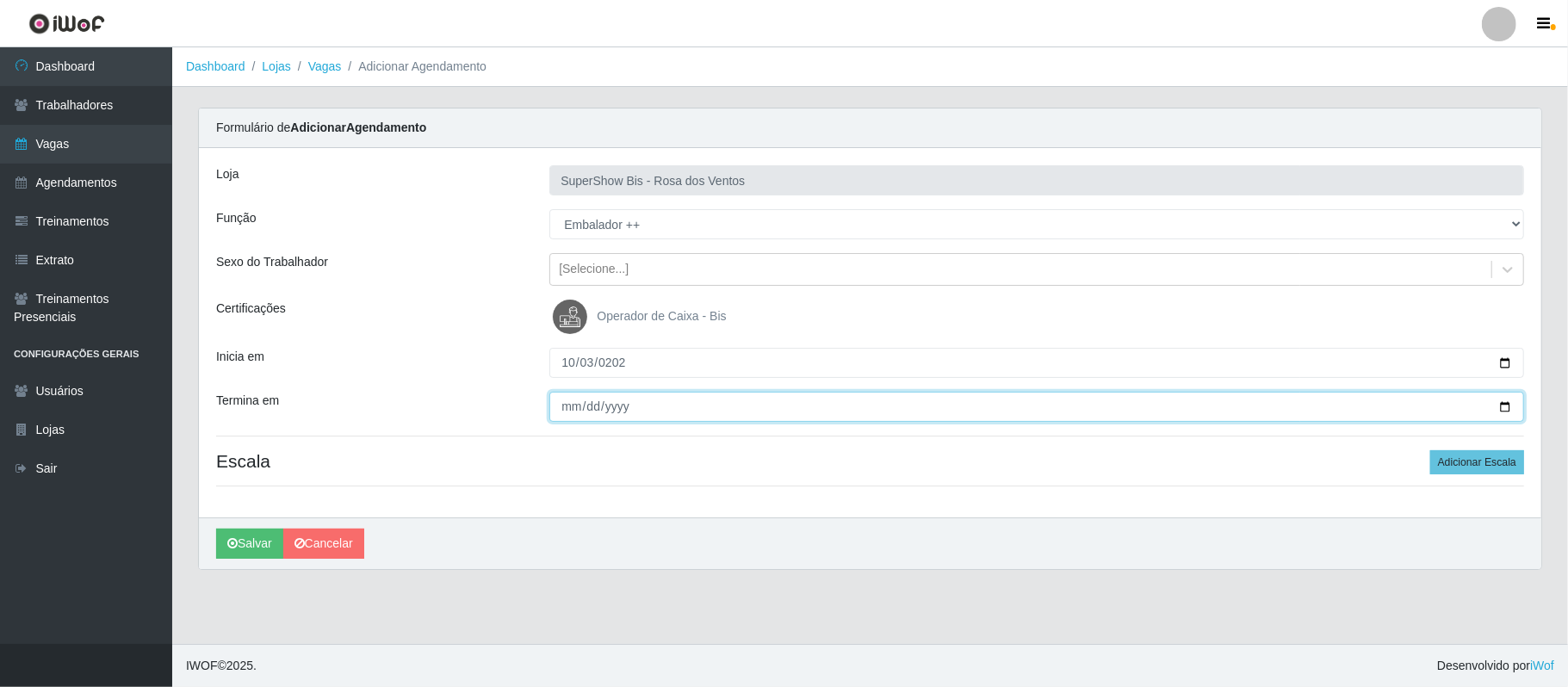
click at [568, 404] on input "Termina em" at bounding box center [1036, 407] width 975 height 30
type input "[DATE]"
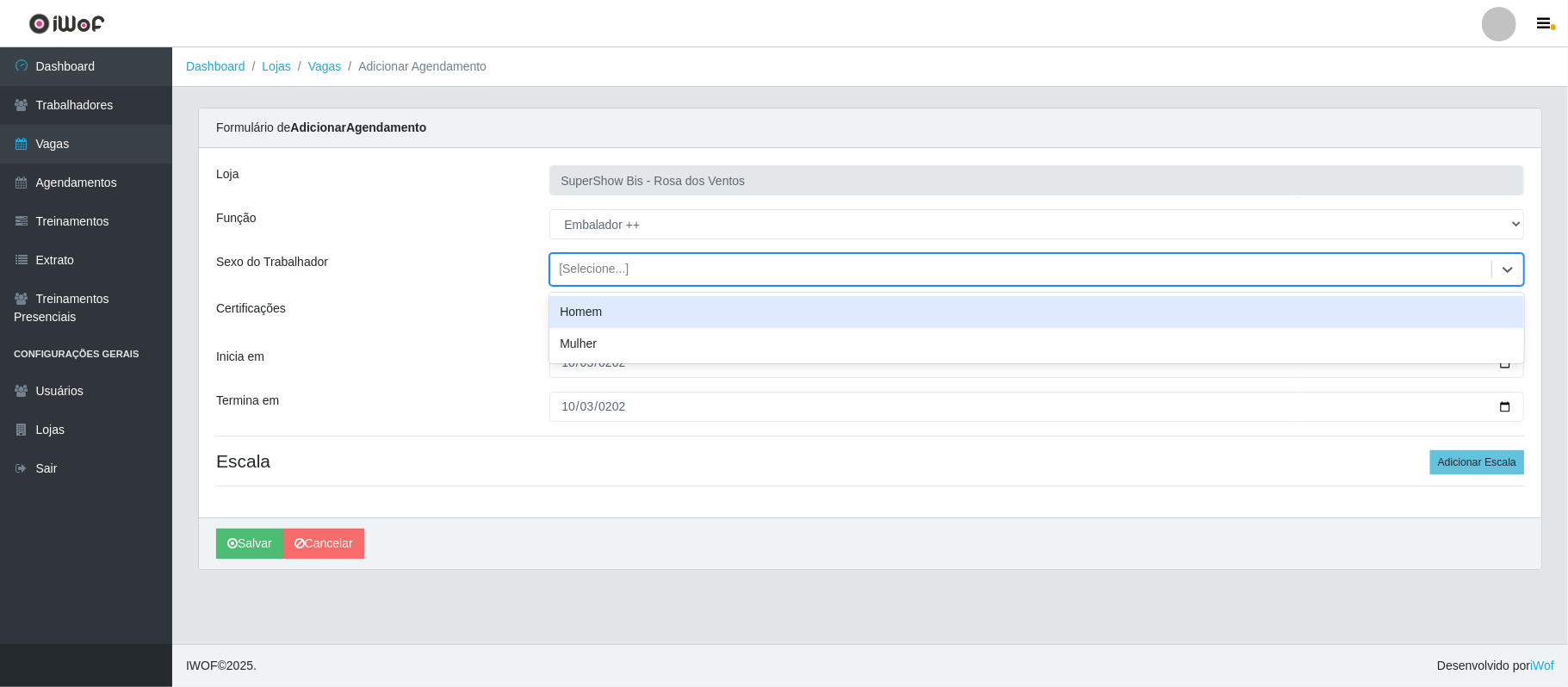
click at [579, 272] on div "[Selecione...]" at bounding box center [594, 270] width 69 height 18
click at [590, 315] on div "Homem" at bounding box center [1036, 312] width 975 height 32
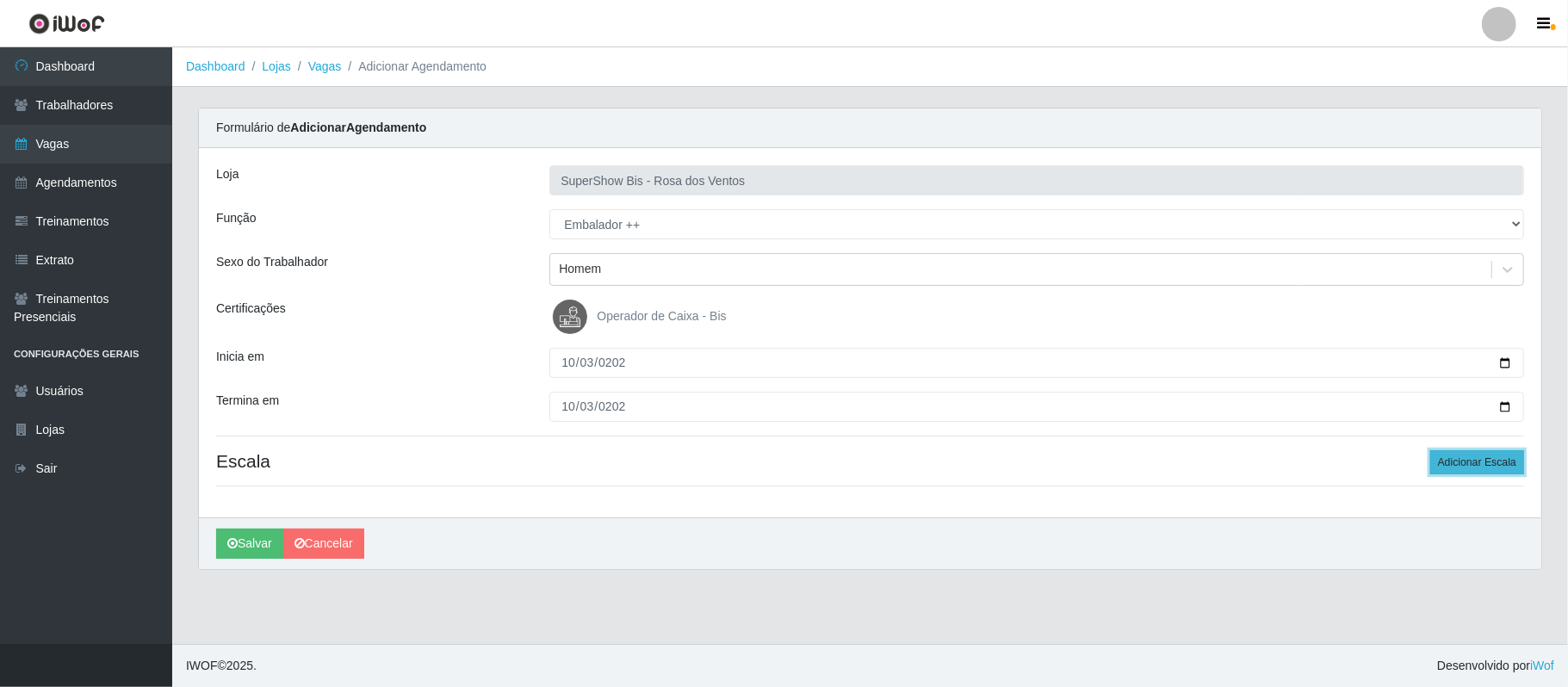
click at [1490, 468] on button "Adicionar Escala" at bounding box center [1477, 462] width 94 height 24
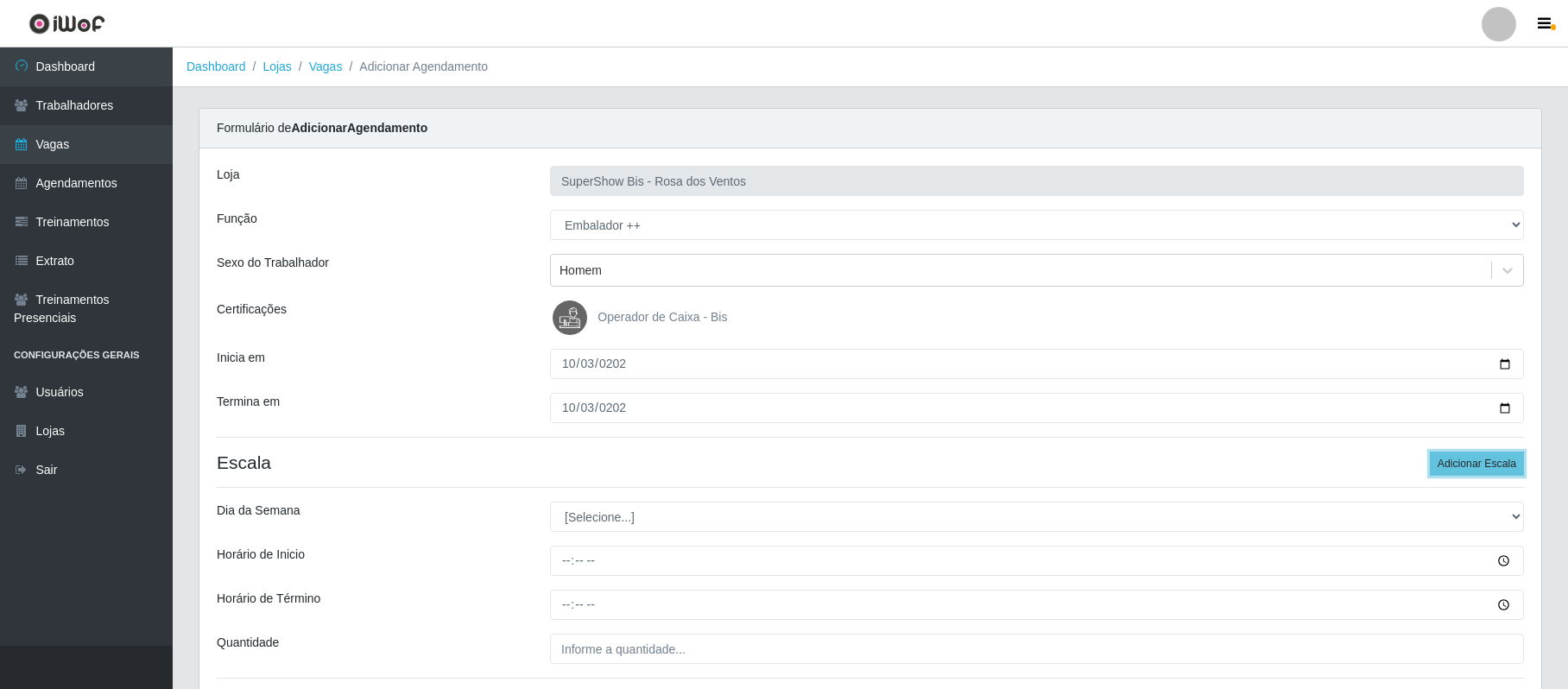
scroll to position [140, 0]
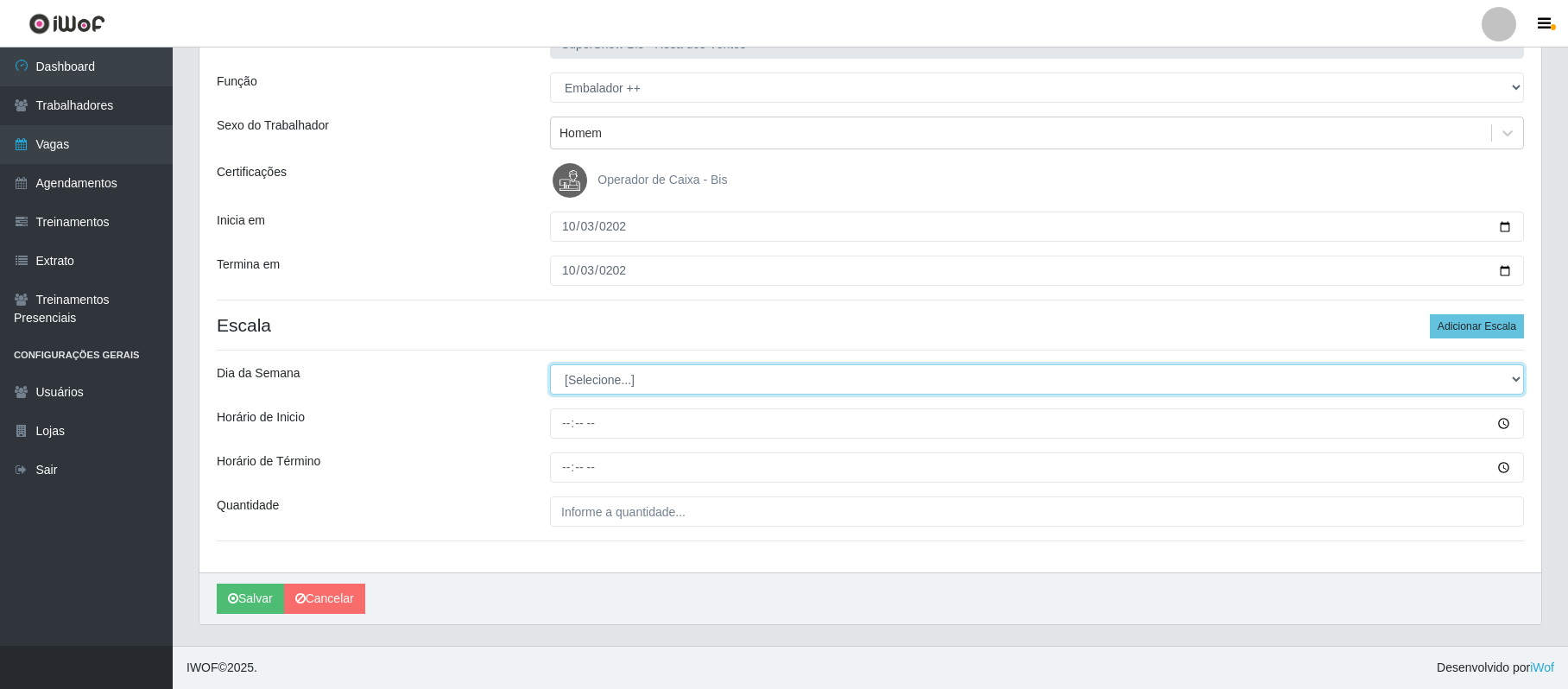
click at [639, 376] on select "[Selecione...] Segunda Terça Quarta Quinta Sexta Sábado Domingo" at bounding box center [1036, 379] width 974 height 30
select select "5"
click at [550, 364] on select "[Selecione...] Segunda Terça Quarta Quinta Sexta Sábado Domingo" at bounding box center [1036, 379] width 974 height 30
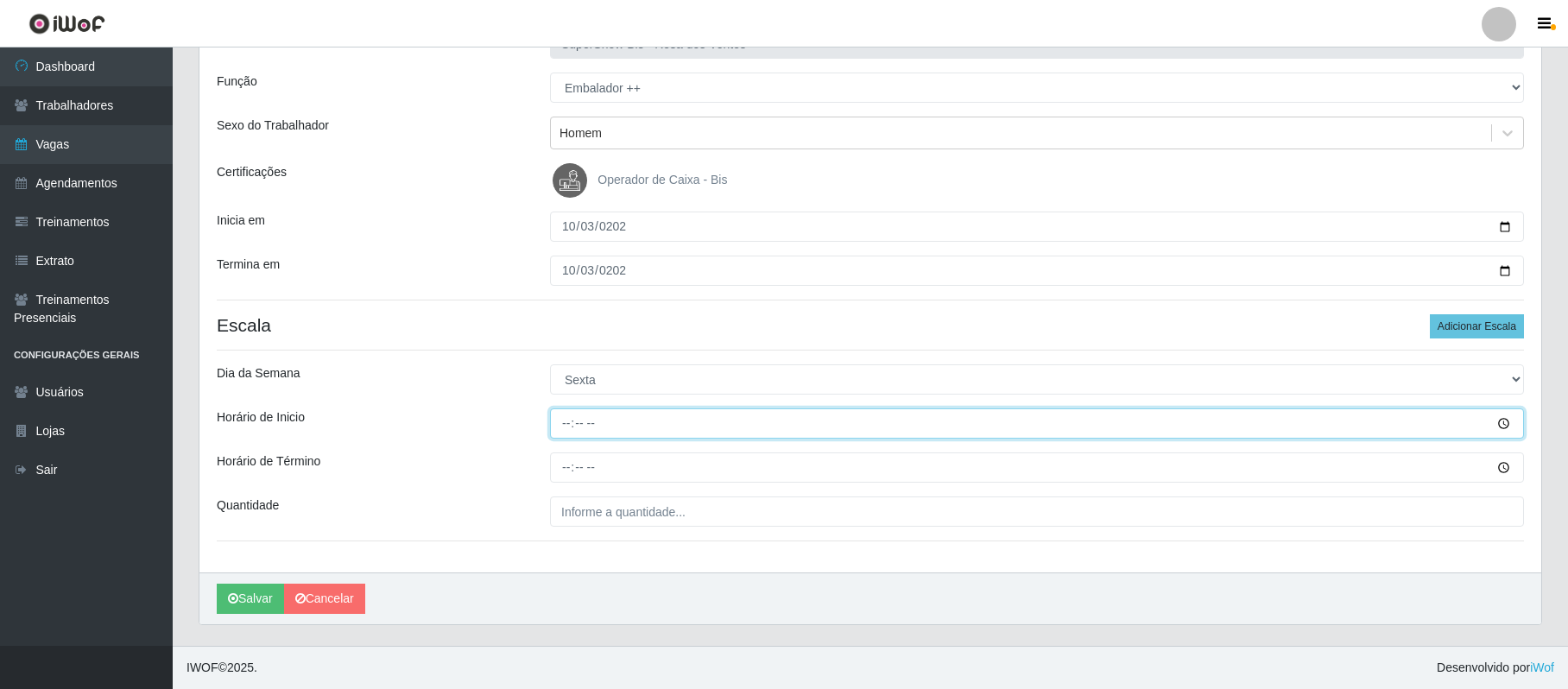
click at [565, 415] on input "Horário de Inicio" at bounding box center [1036, 423] width 974 height 30
type input "15:00"
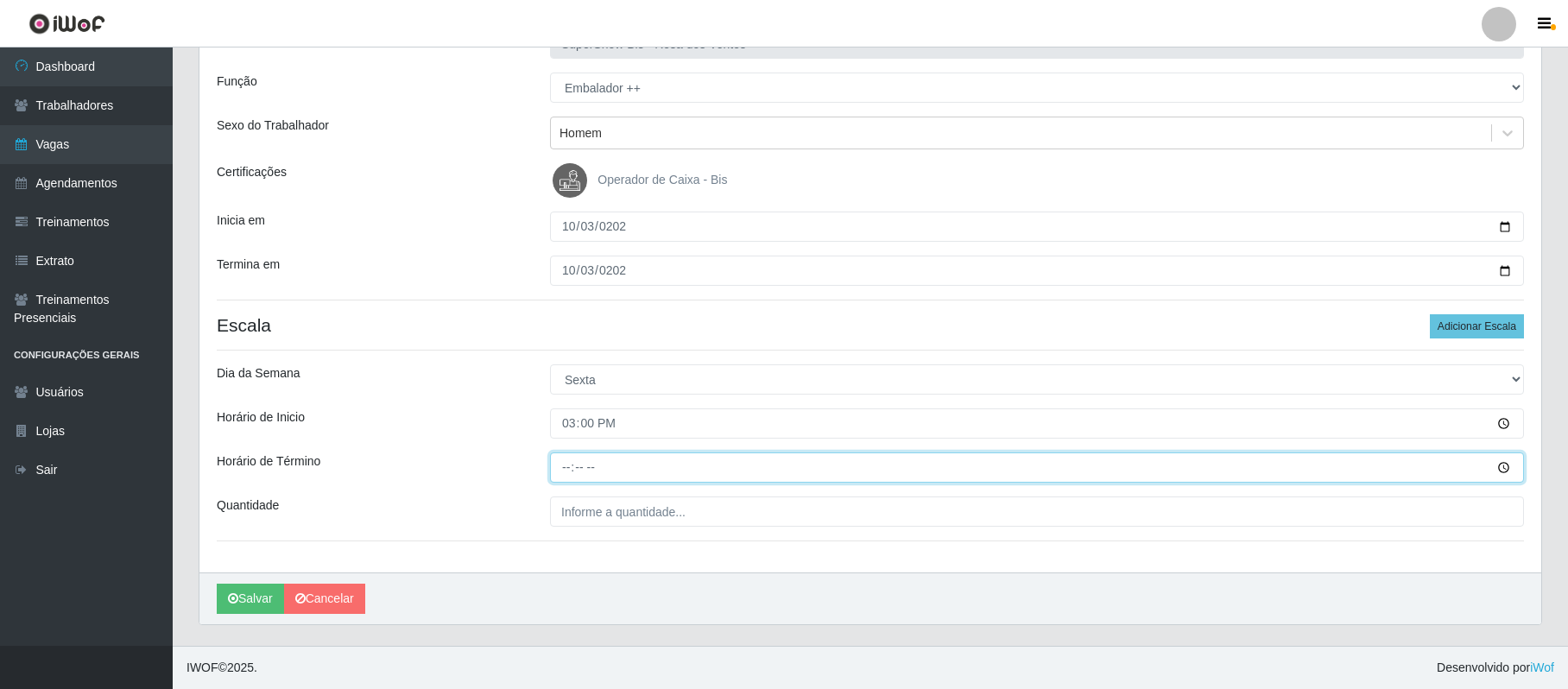
click at [567, 471] on input "Horário de Término" at bounding box center [1036, 468] width 974 height 30
type input "20:00"
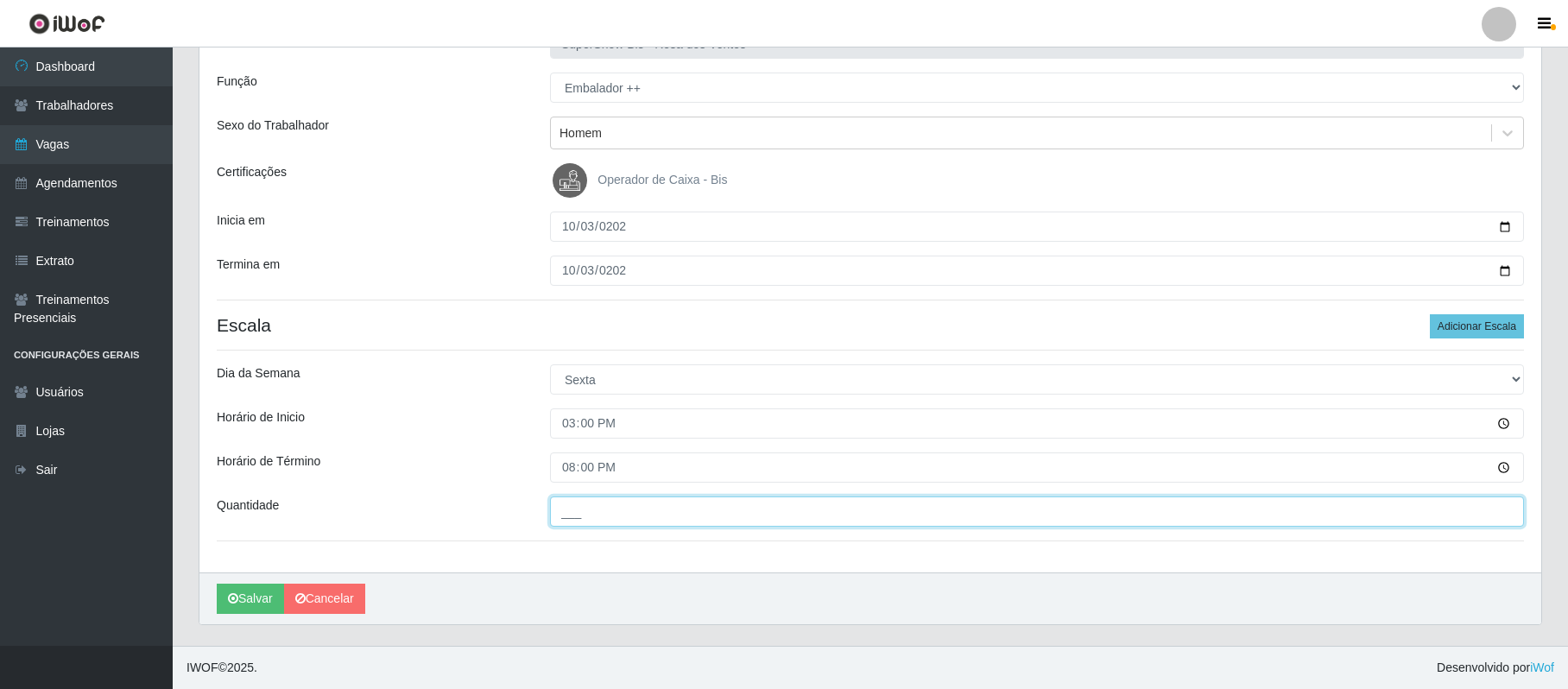
click at [568, 513] on input "___" at bounding box center [1036, 511] width 974 height 30
type input "2__"
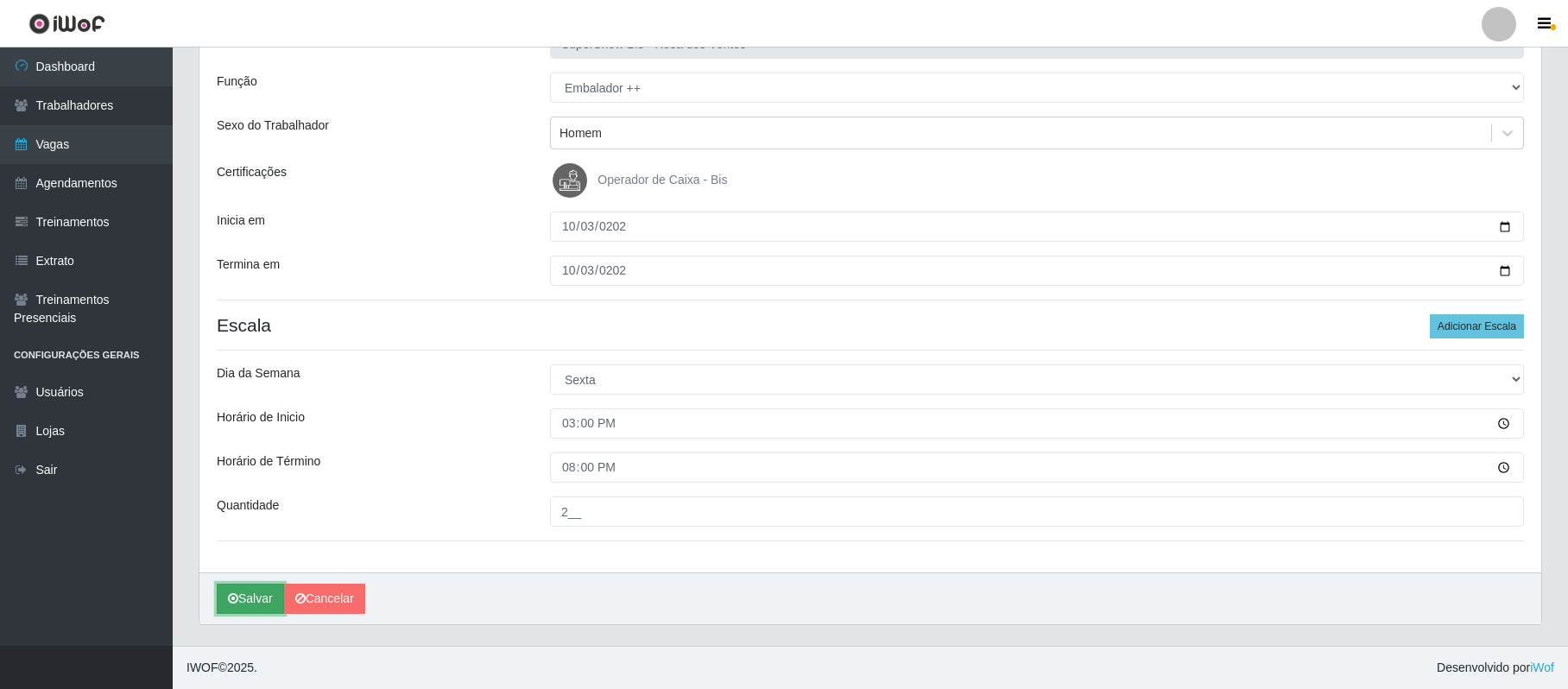
click at [229, 595] on icon "submit" at bounding box center [233, 599] width 10 height 12
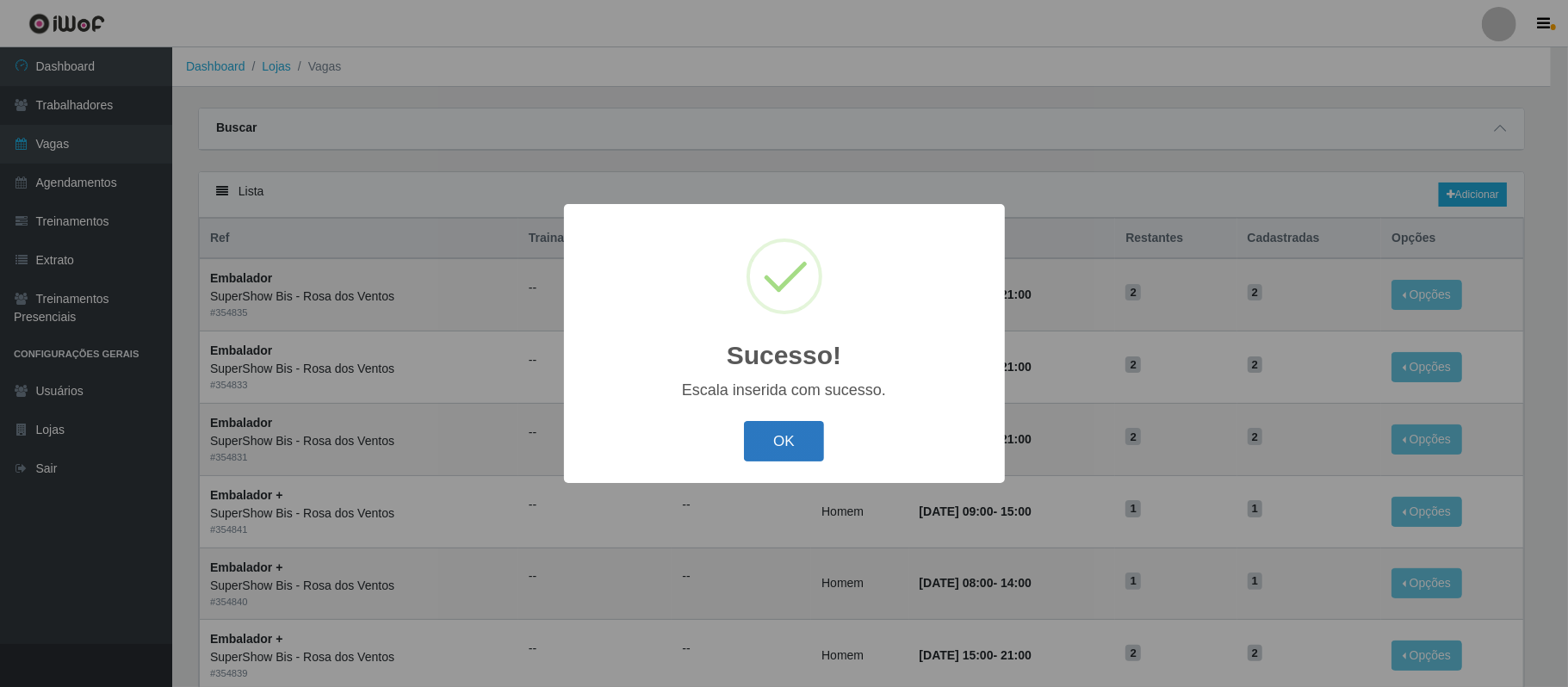
click at [797, 434] on button "OK" at bounding box center [784, 441] width 80 height 41
